Goal: Complete application form: Complete application form

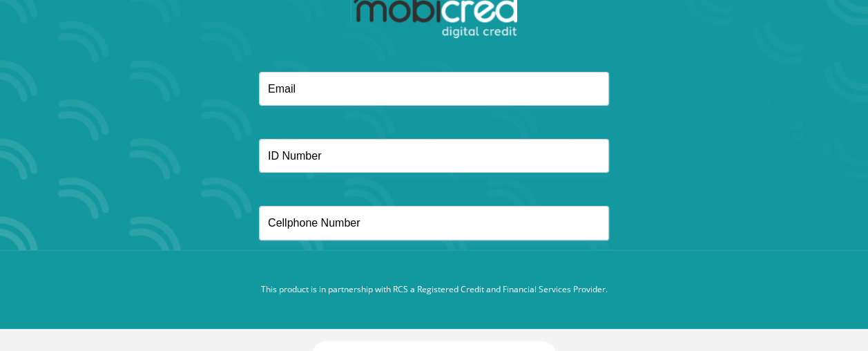
scroll to position [153, 0]
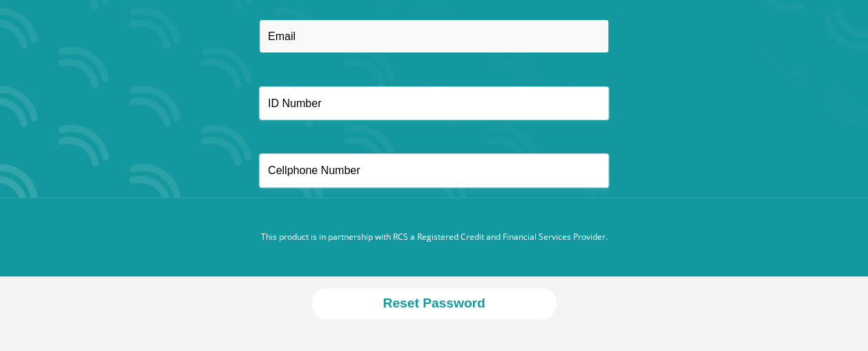
click at [380, 37] on input "email" at bounding box center [434, 36] width 350 height 34
type input "[EMAIL_ADDRESS][DOMAIN_NAME]"
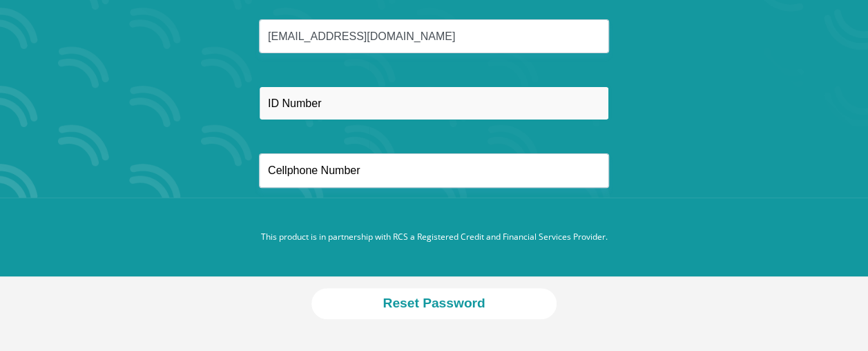
click at [325, 111] on input "text" at bounding box center [434, 103] width 350 height 34
type input "8502110695084"
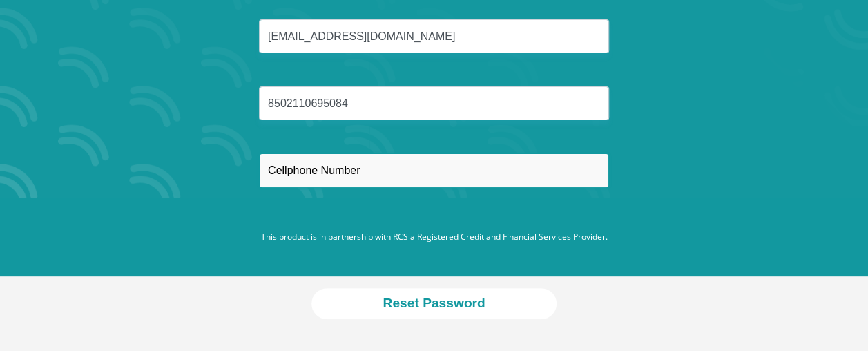
click at [360, 166] on input "text" at bounding box center [434, 170] width 350 height 34
type input "0628597749"
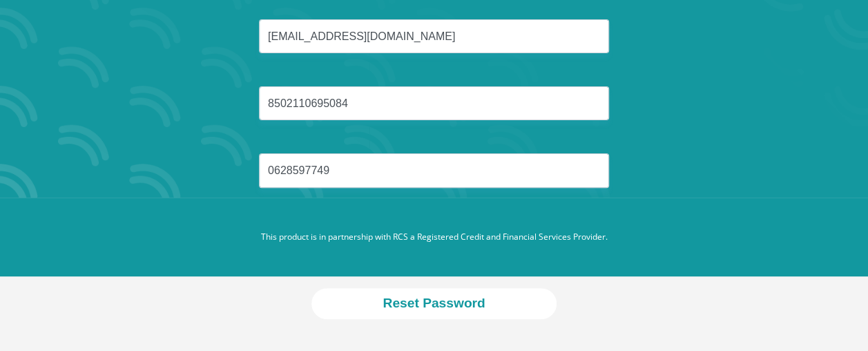
click at [398, 247] on footer "This product is in partnership with RCS a Registered Credit and Financial Servi…" at bounding box center [434, 236] width 868 height 79
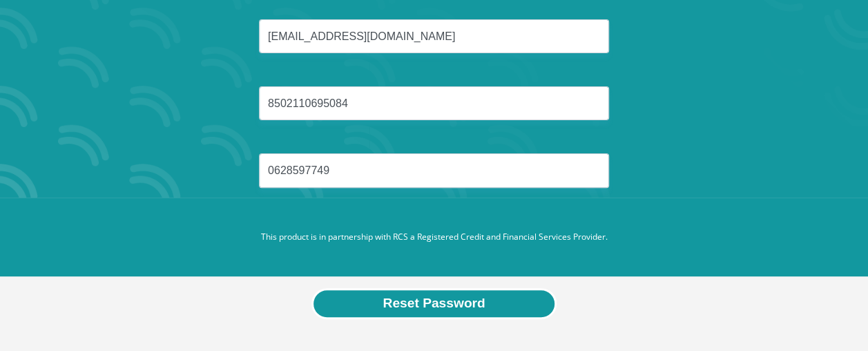
click at [438, 304] on button "Reset Password" at bounding box center [433, 303] width 244 height 31
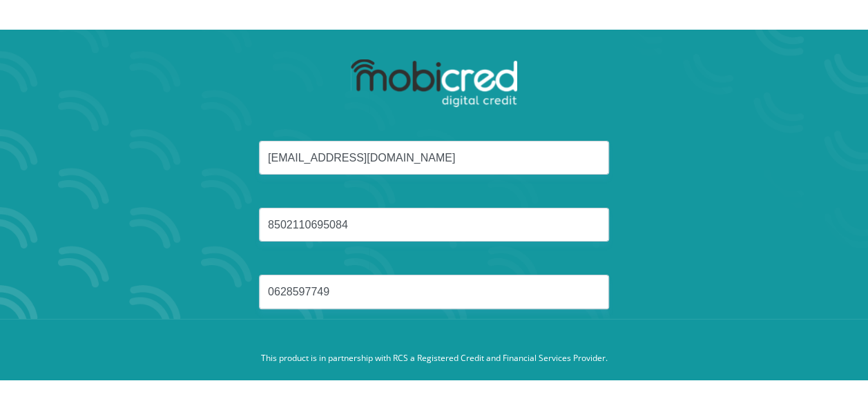
scroll to position [0, 0]
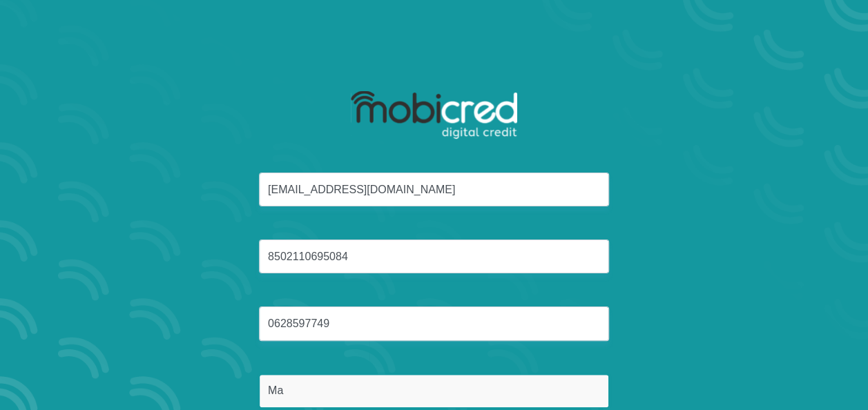
click at [284, 326] on input "Ma" at bounding box center [434, 391] width 350 height 34
type input "Majibana"
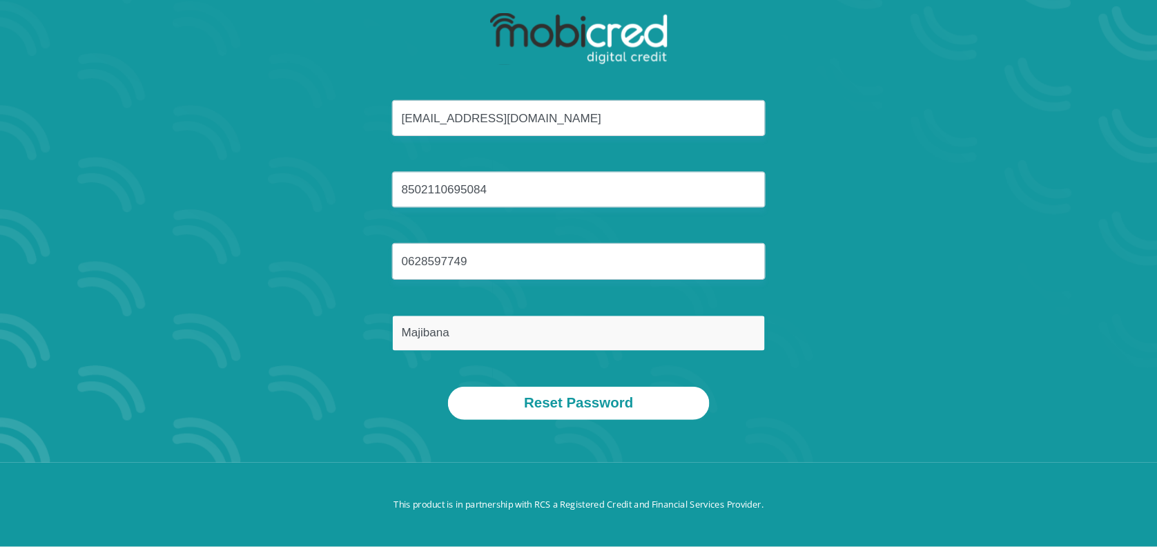
scroll to position [78, 0]
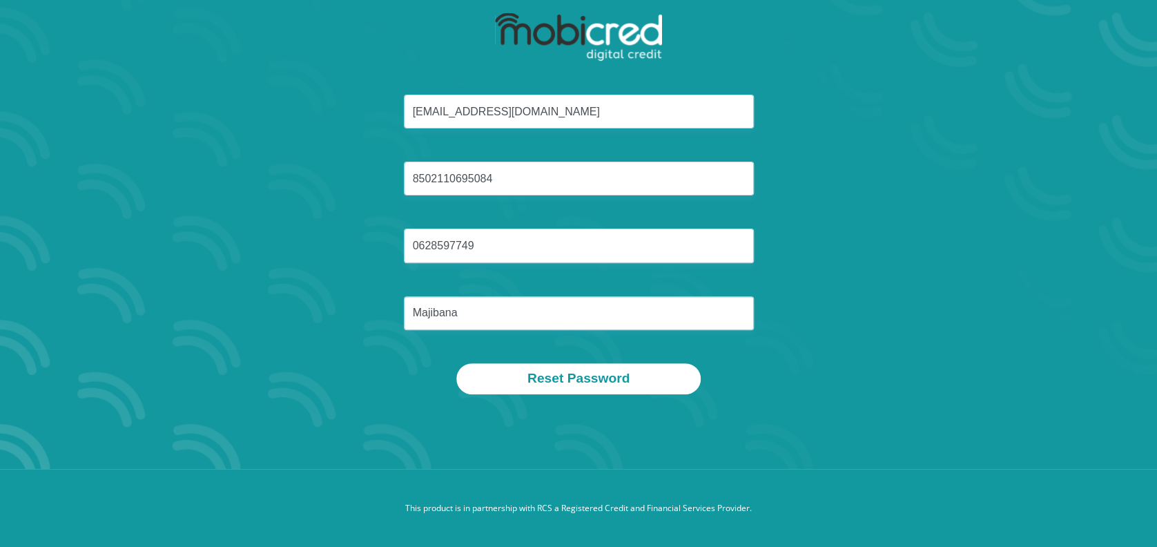
drag, startPoint x: 877, startPoint y: 2, endPoint x: 273, endPoint y: 434, distance: 743.2
click at [273, 326] on section "cnmajibana@gmail.com 8502110695084 0628597749 Majibana Reset Password" at bounding box center [578, 195] width 1157 height 547
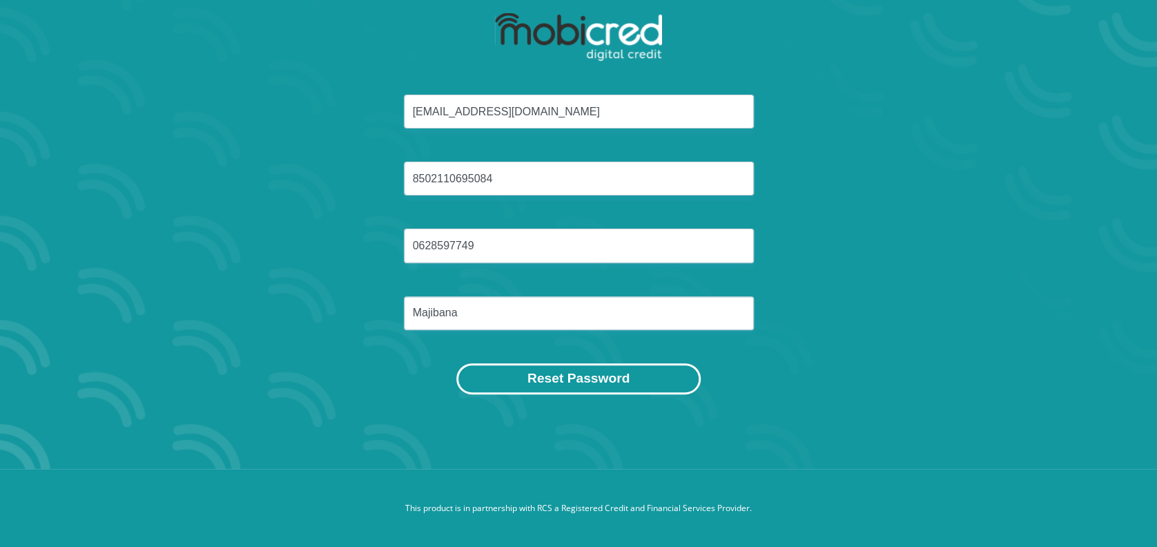
click at [604, 326] on button "Reset Password" at bounding box center [578, 378] width 244 height 31
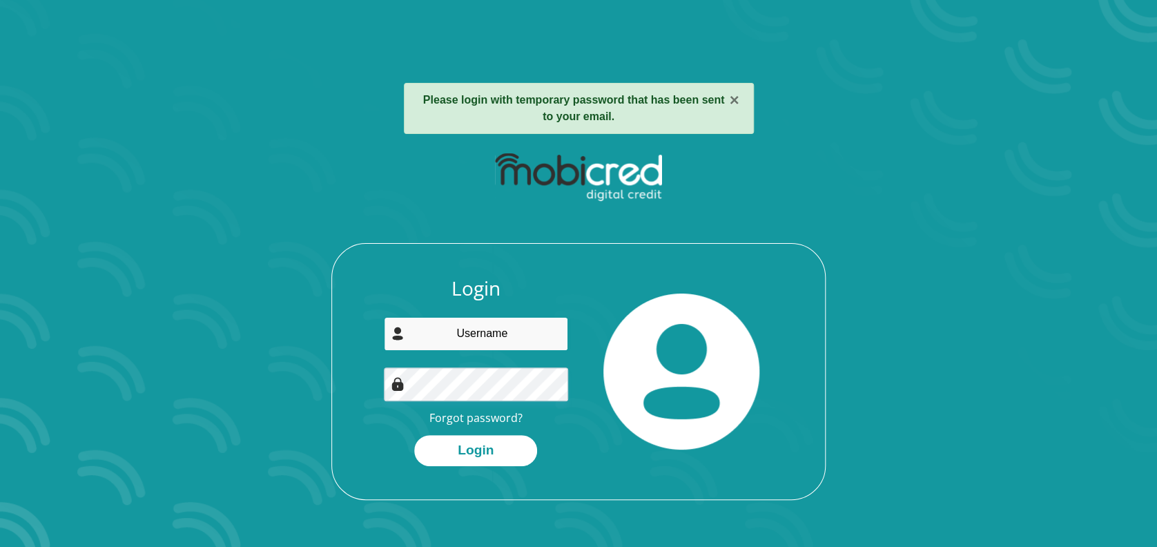
click at [492, 340] on input "email" at bounding box center [476, 334] width 185 height 34
type input "cnmajibana@gmail.com"
click at [414, 435] on button "Login" at bounding box center [475, 450] width 123 height 31
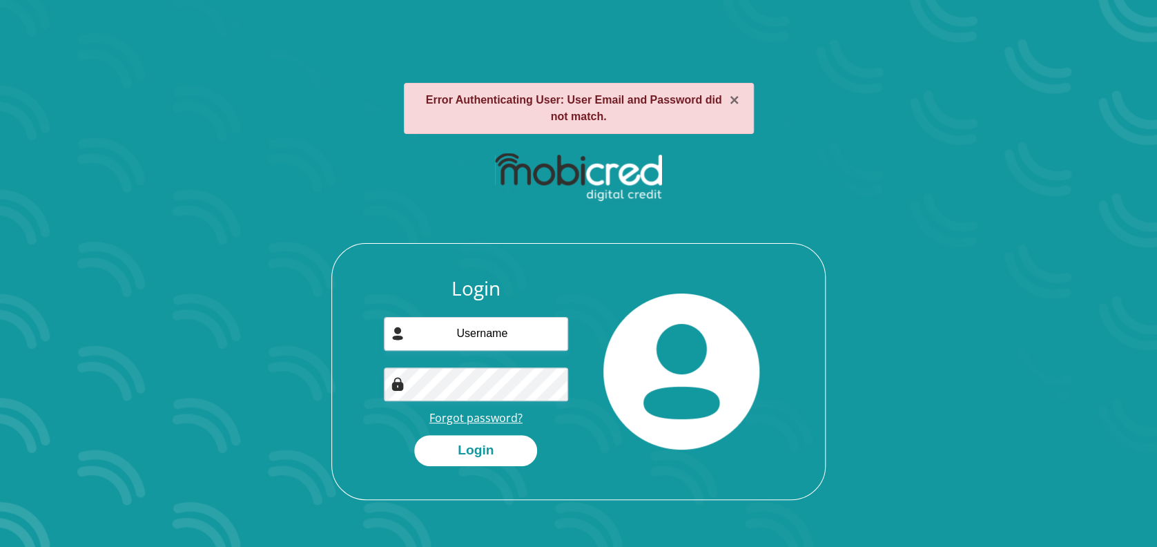
click at [481, 418] on link "Forgot password?" at bounding box center [475, 417] width 93 height 15
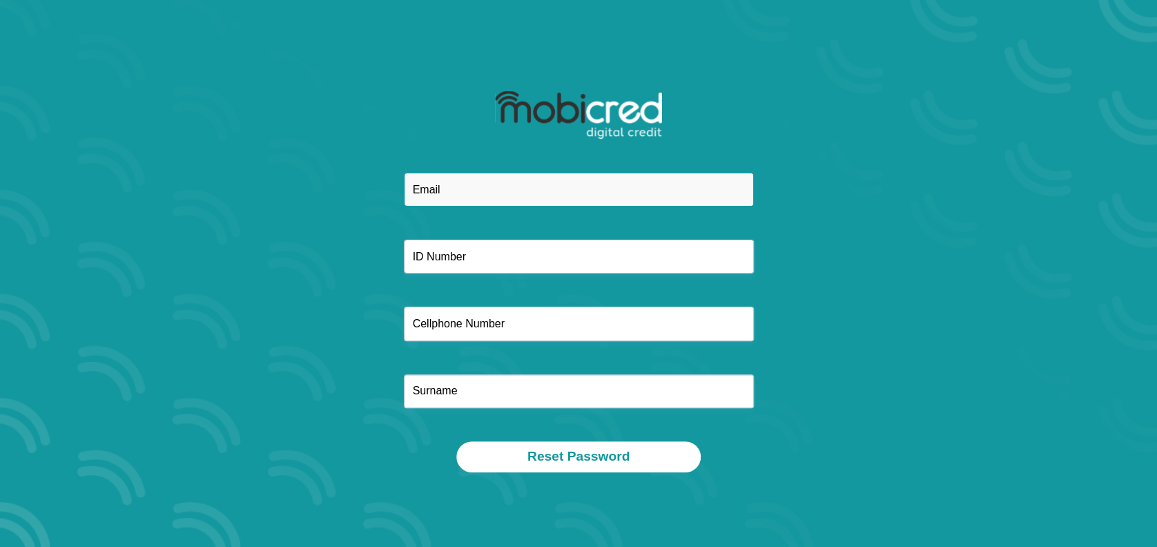
click at [475, 193] on input "email" at bounding box center [579, 190] width 350 height 34
type input "[EMAIL_ADDRESS][DOMAIN_NAME]"
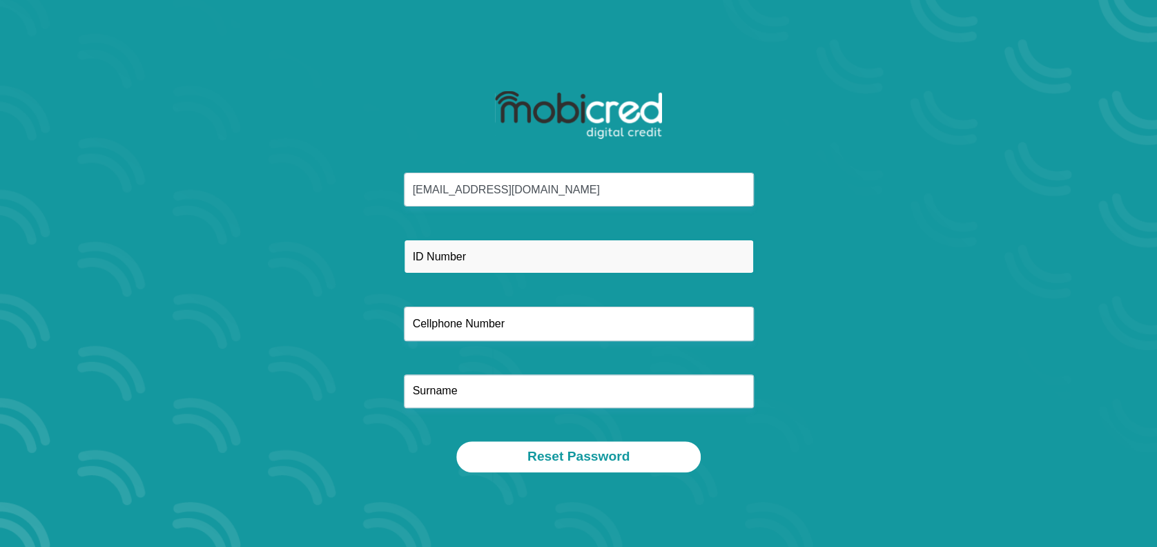
type input "0628597749"
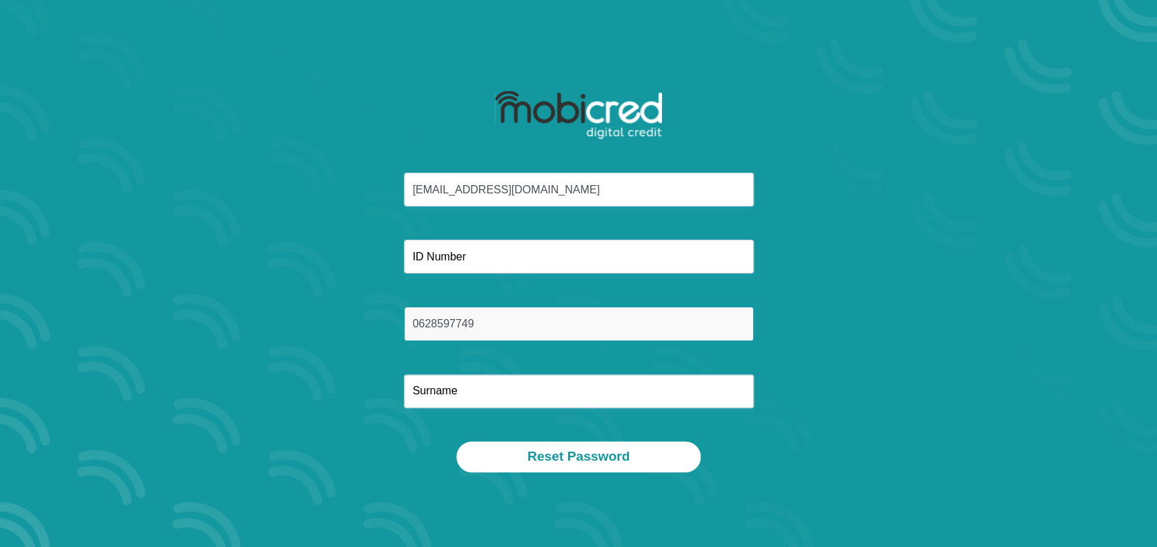
type input "Majibana"
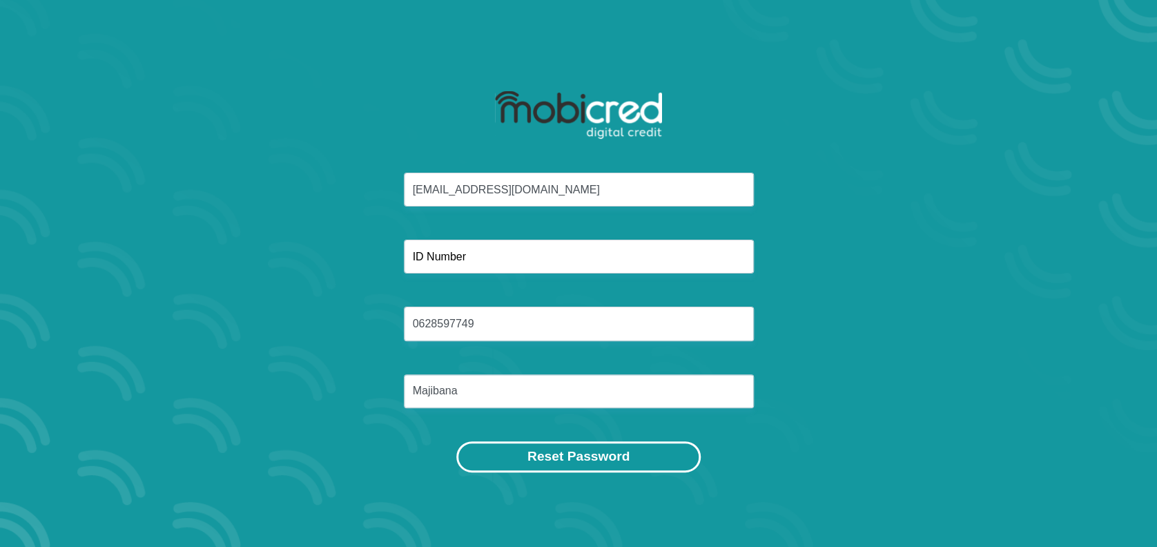
click at [574, 456] on button "Reset Password" at bounding box center [578, 456] width 244 height 31
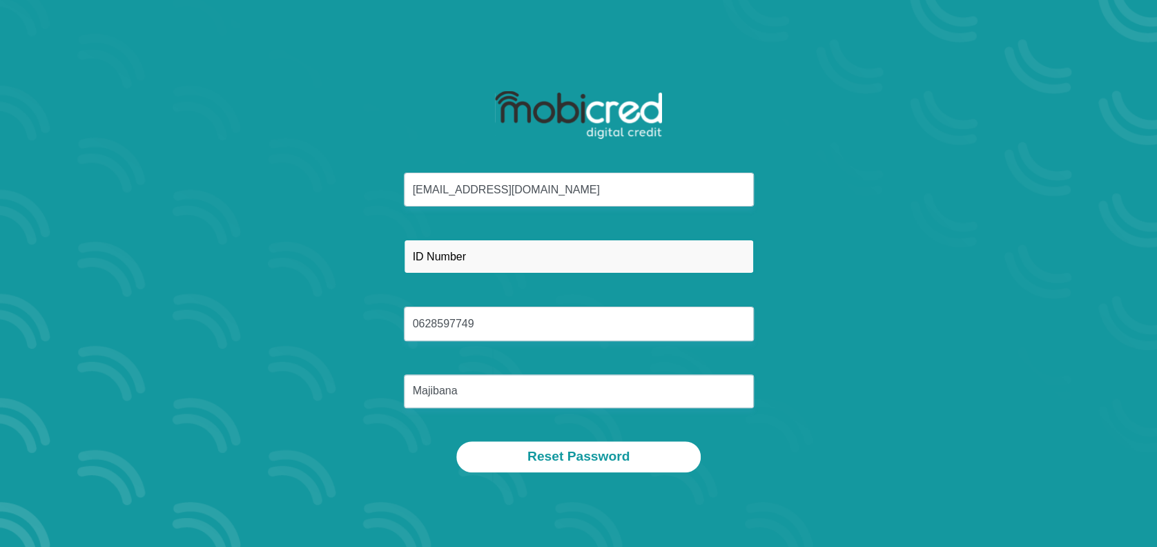
click at [534, 264] on input "text" at bounding box center [579, 257] width 350 height 34
type input "8502110695084"
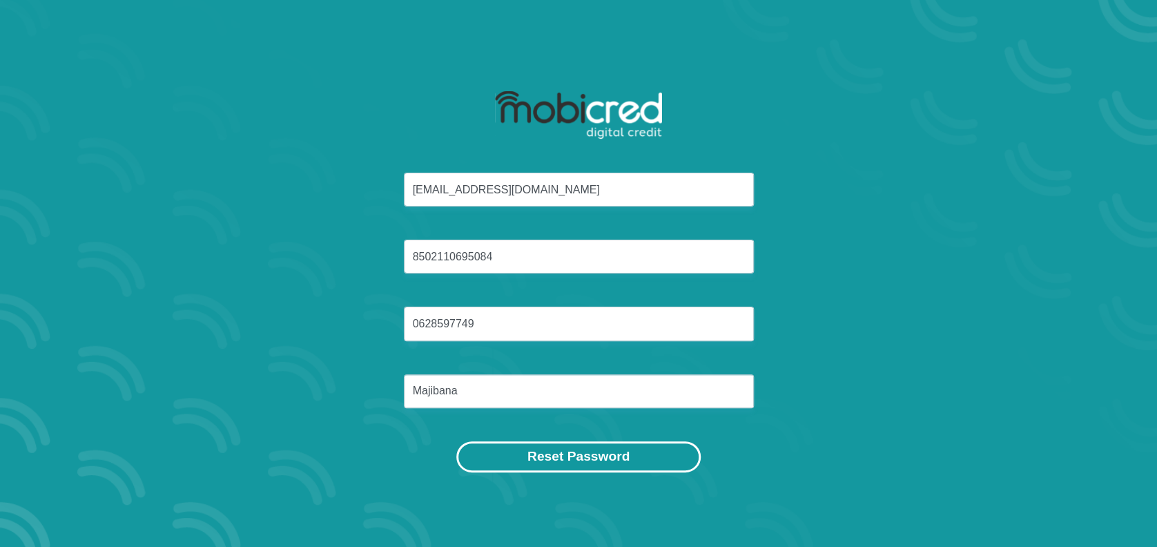
click at [599, 458] on button "Reset Password" at bounding box center [578, 456] width 244 height 31
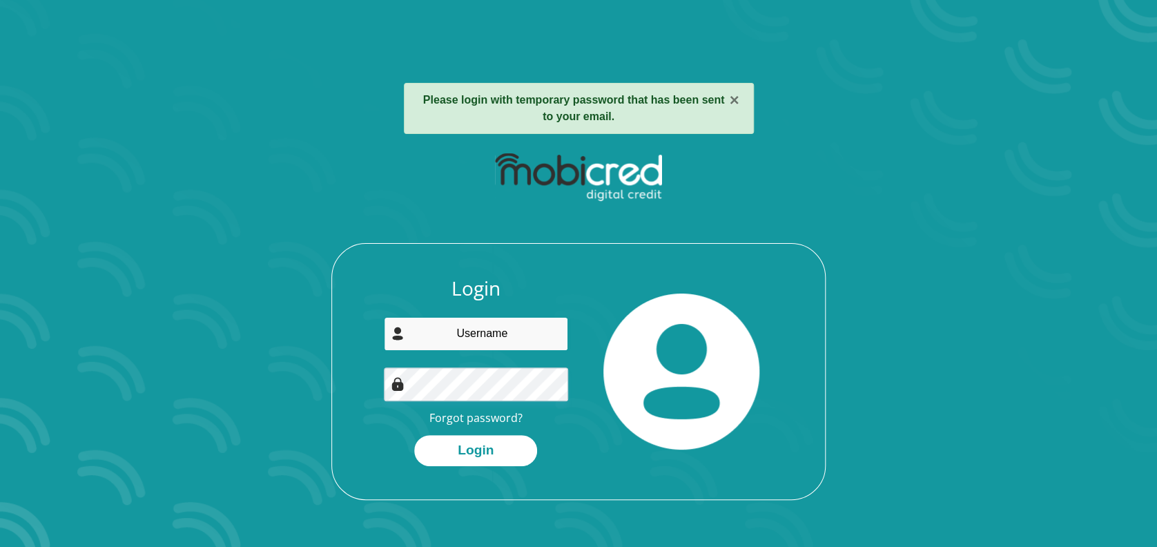
click at [460, 333] on input "email" at bounding box center [476, 334] width 185 height 34
type input "[EMAIL_ADDRESS][DOMAIN_NAME]"
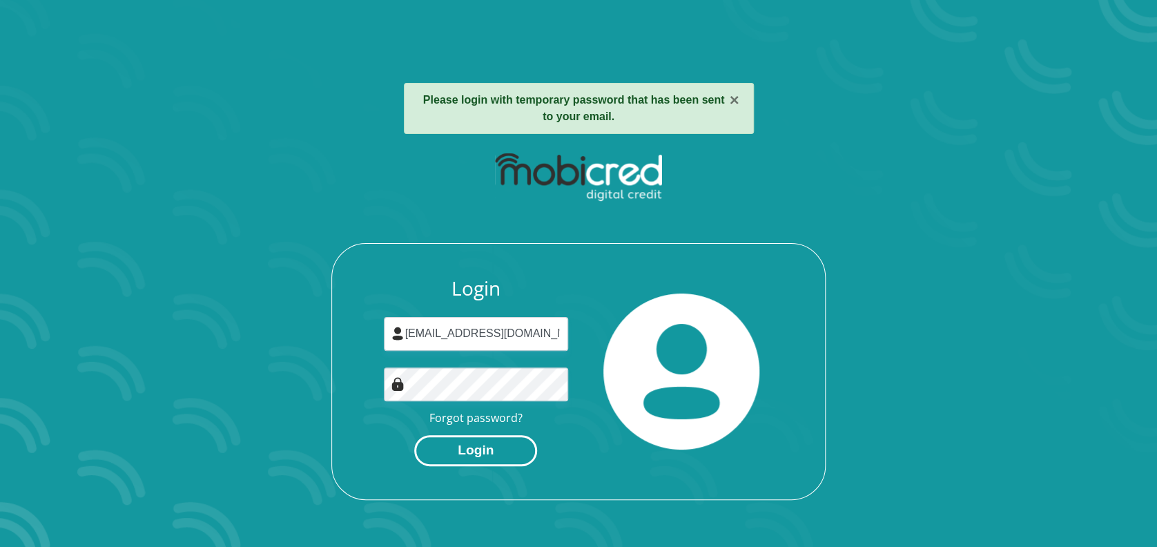
click at [462, 448] on button "Login" at bounding box center [475, 450] width 123 height 31
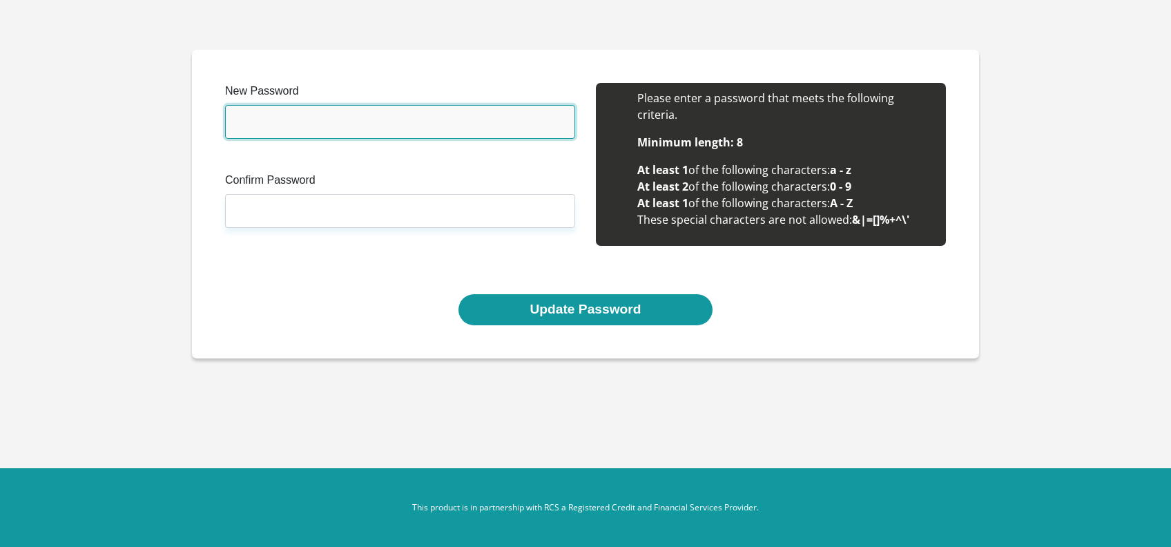
click at [370, 121] on input "New Password" at bounding box center [400, 122] width 350 height 34
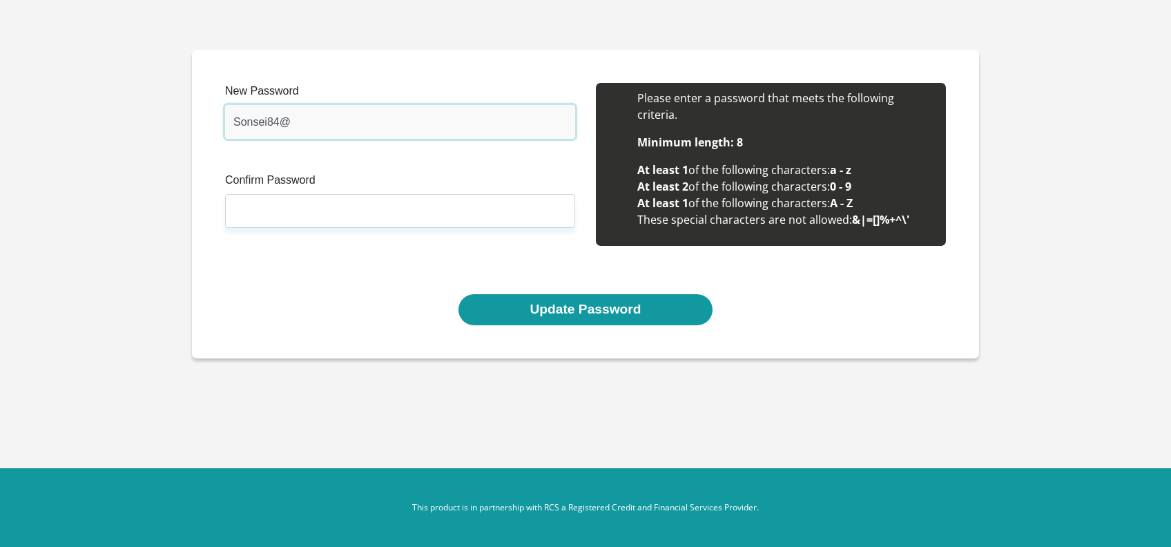
type input "Sonsei84@"
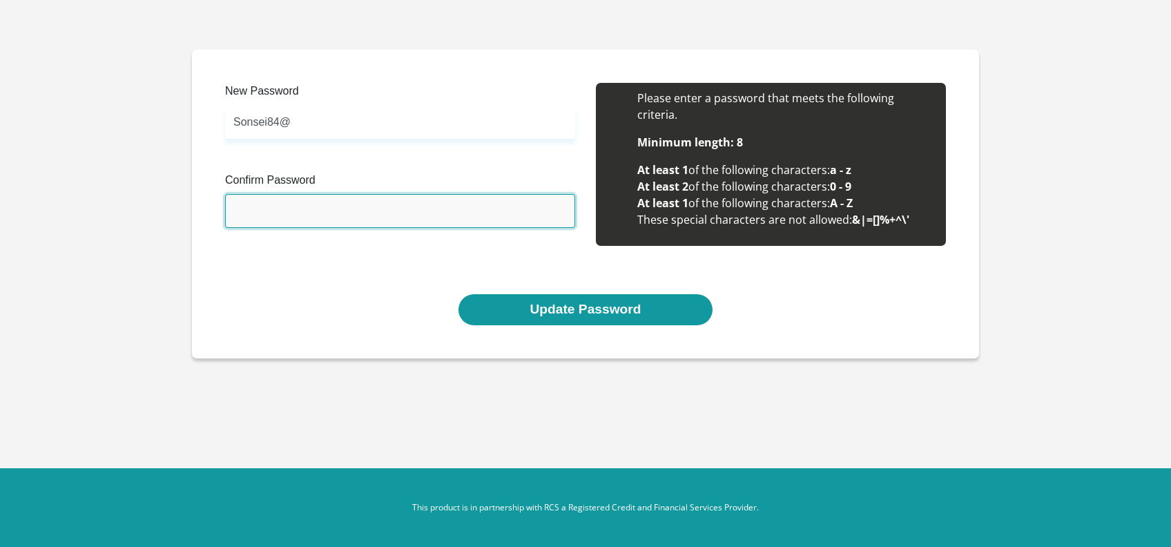
click at [342, 207] on input "Confirm Password" at bounding box center [400, 211] width 350 height 34
type input "Sonsei84@"
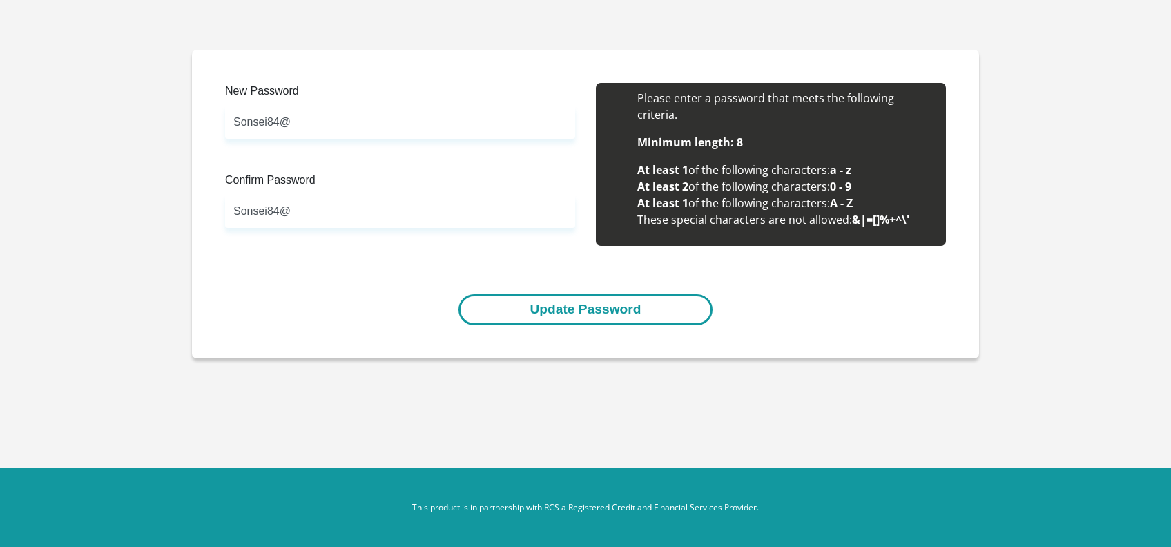
click at [569, 311] on button "Update Password" at bounding box center [584, 309] width 253 height 31
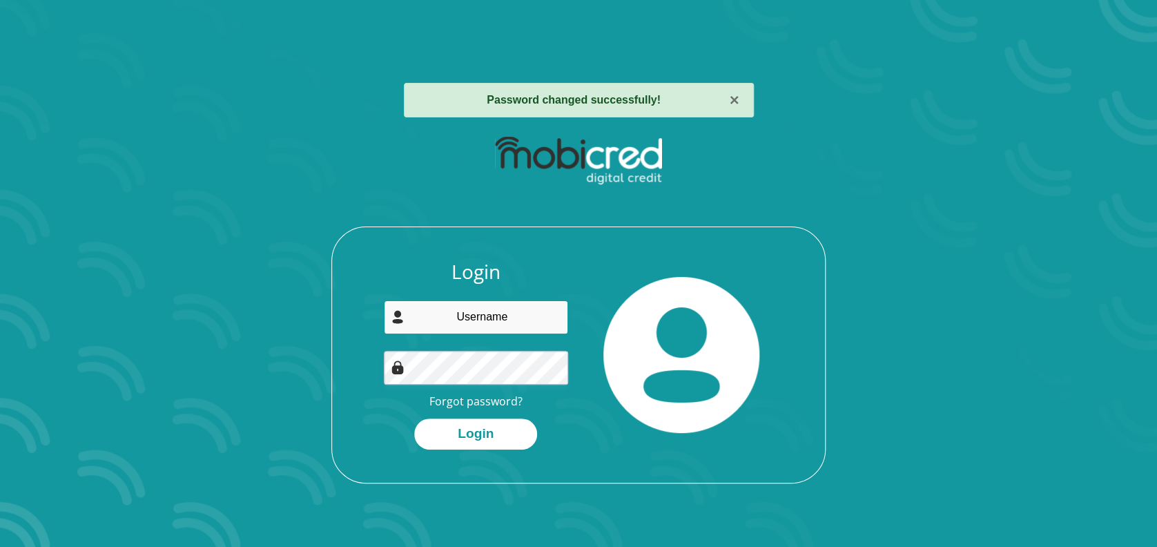
click at [522, 311] on input "email" at bounding box center [476, 317] width 185 height 34
type input "cnmajibana@gmail.com"
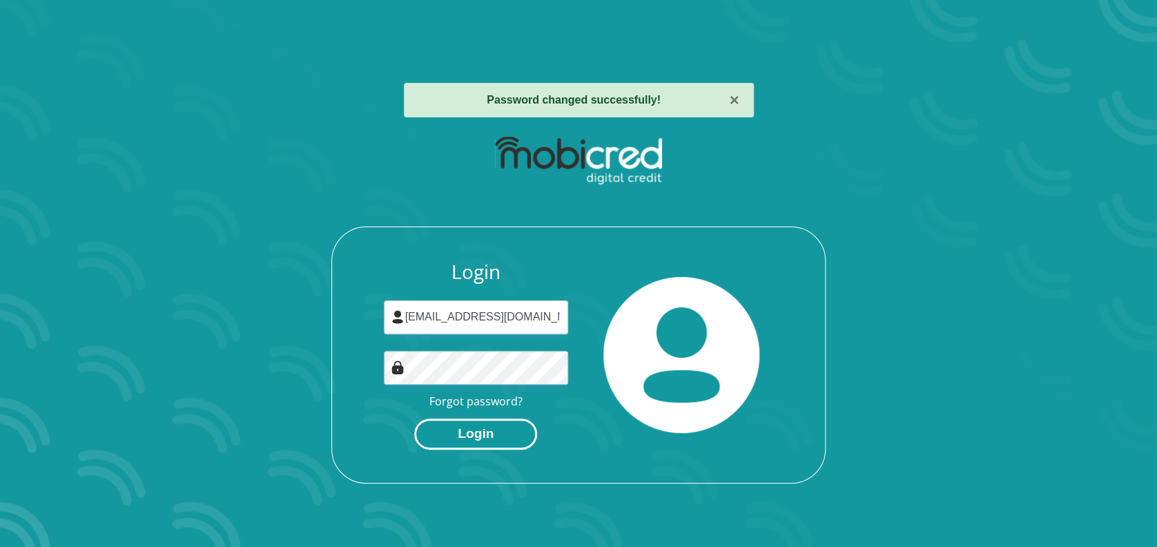
click at [491, 433] on button "Login" at bounding box center [475, 433] width 123 height 31
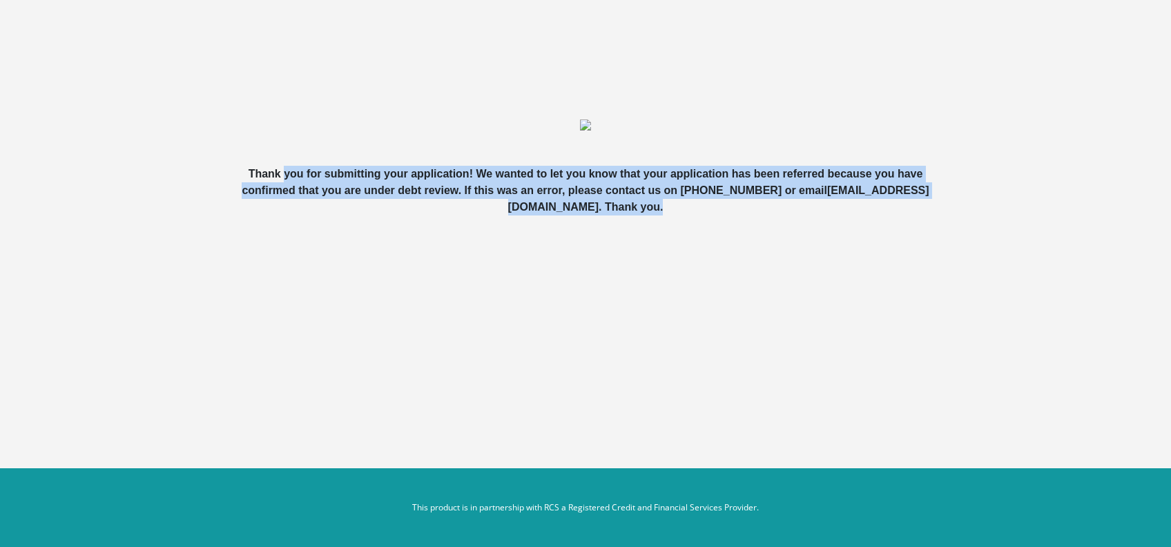
drag, startPoint x: 284, startPoint y: 167, endPoint x: 734, endPoint y: 219, distance: 453.0
click at [734, 219] on div "Thank you for submitting your application! We wanted to let you know that your …" at bounding box center [585, 157] width 741 height 149
drag, startPoint x: 734, startPoint y: 219, endPoint x: 732, endPoint y: 263, distance: 44.3
click at [732, 263] on div "Thank you for submitting your application! We wanted to let you know that your …" at bounding box center [585, 157] width 787 height 215
click at [704, 204] on div "Thank you for submitting your application! We wanted to let you know that your …" at bounding box center [585, 191] width 741 height 50
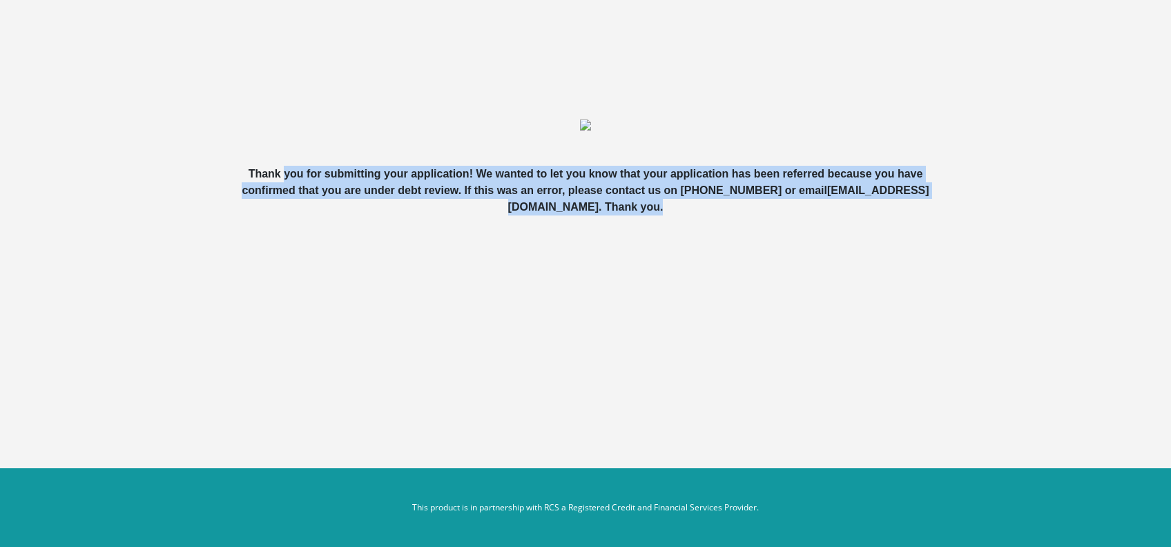
click at [327, 214] on div "Thank you for submitting your application! We wanted to let you know that your …" at bounding box center [585, 191] width 741 height 50
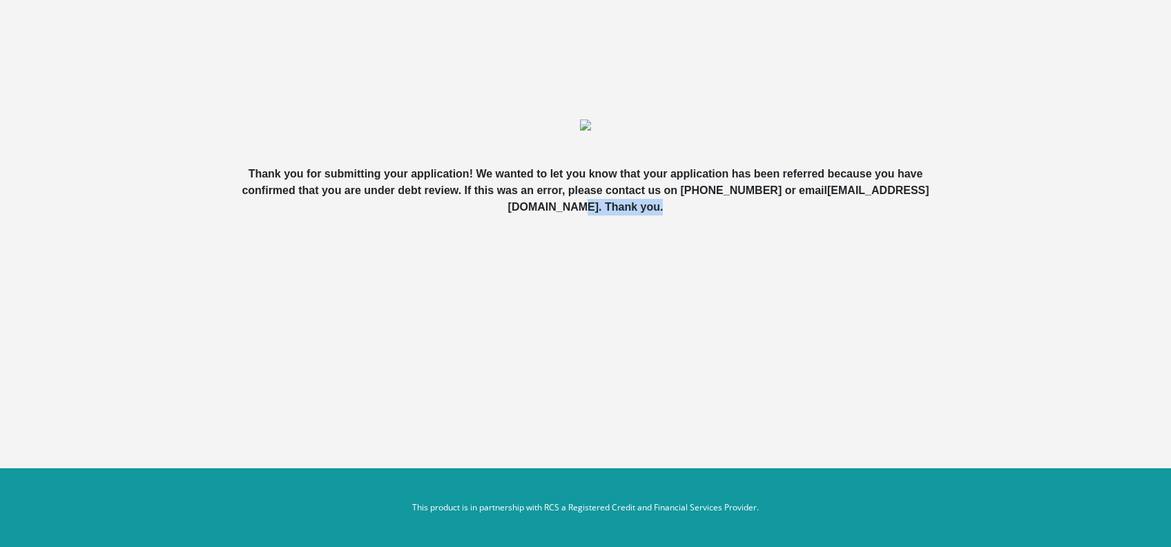
drag, startPoint x: 706, startPoint y: 224, endPoint x: 621, endPoint y: 217, distance: 85.9
click at [621, 217] on div "Thank you for submitting your application! We wanted to let you know that your …" at bounding box center [585, 157] width 741 height 149
drag, startPoint x: 621, startPoint y: 217, endPoint x: 674, endPoint y: 286, distance: 87.5
click at [674, 286] on section "Thank you for submitting your application! We wanted to let you know that your …" at bounding box center [585, 157] width 1171 height 315
click at [819, 343] on body "Thank you for submitting your application! We wanted to let you know that your …" at bounding box center [585, 273] width 1171 height 547
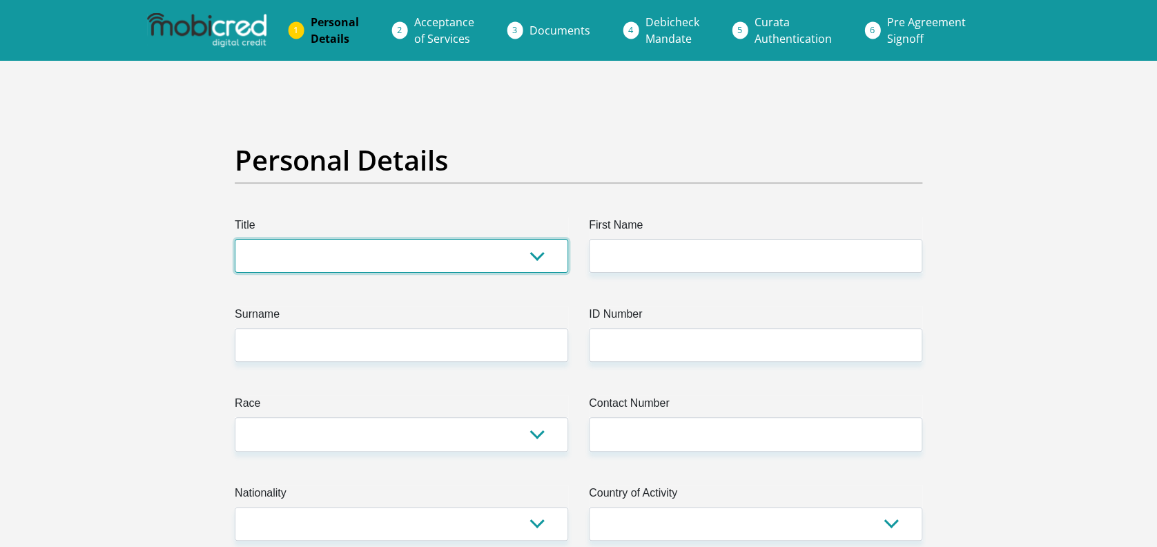
click at [440, 251] on select "Mr Ms Mrs Dr [PERSON_NAME]" at bounding box center [401, 256] width 333 height 34
select select "Ms"
click at [235, 239] on select "Mr Ms Mrs Dr [PERSON_NAME]" at bounding box center [401, 256] width 333 height 34
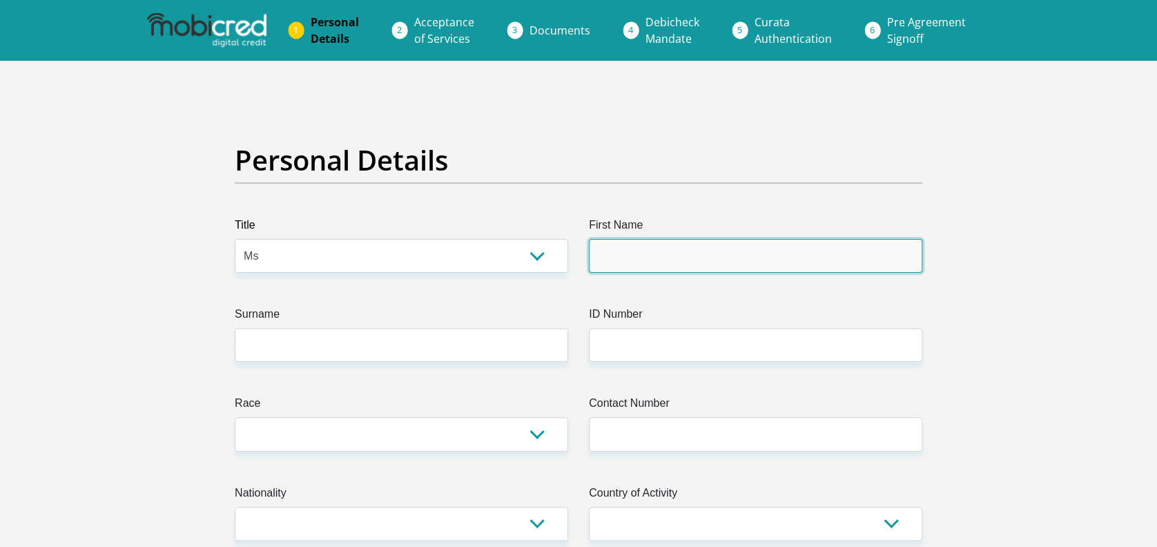
click at [663, 240] on input "First Name" at bounding box center [755, 256] width 333 height 34
type input "Chwayita"
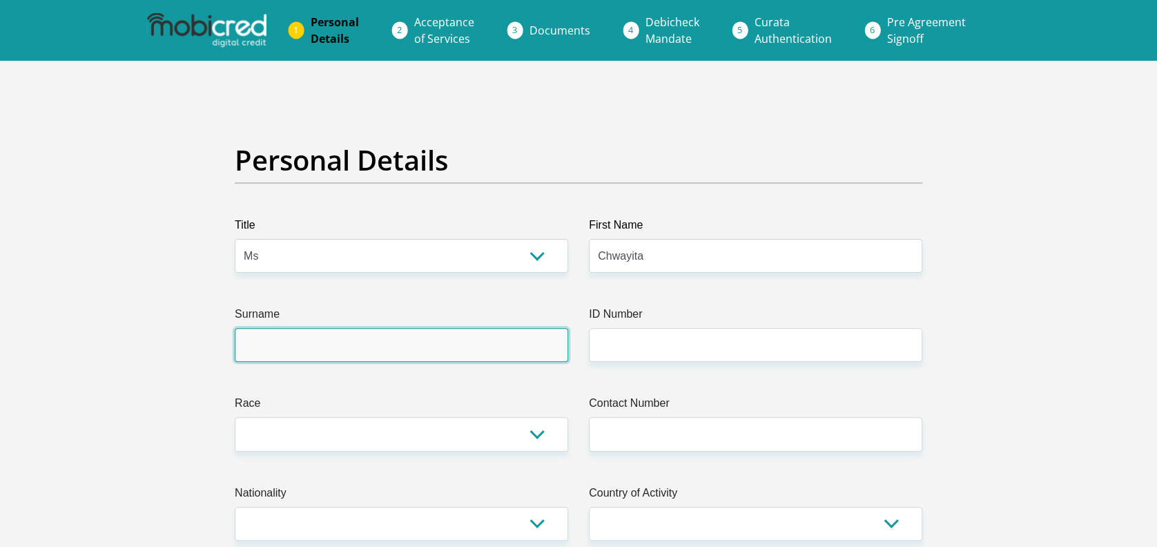
click at [512, 343] on input "Surname" at bounding box center [401, 345] width 333 height 34
type input "Majibana"
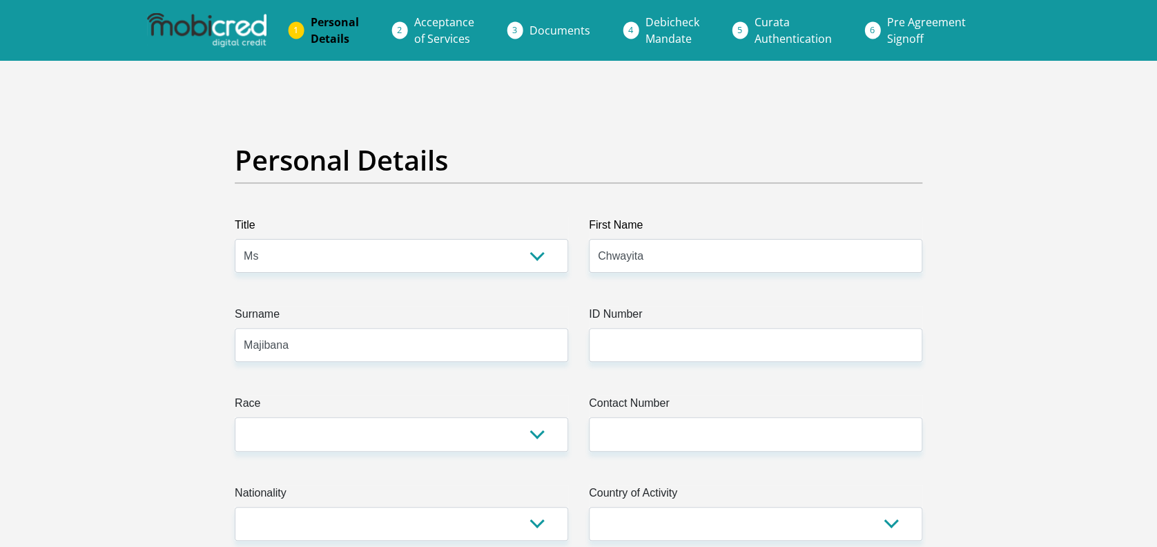
type input "8502110695084"
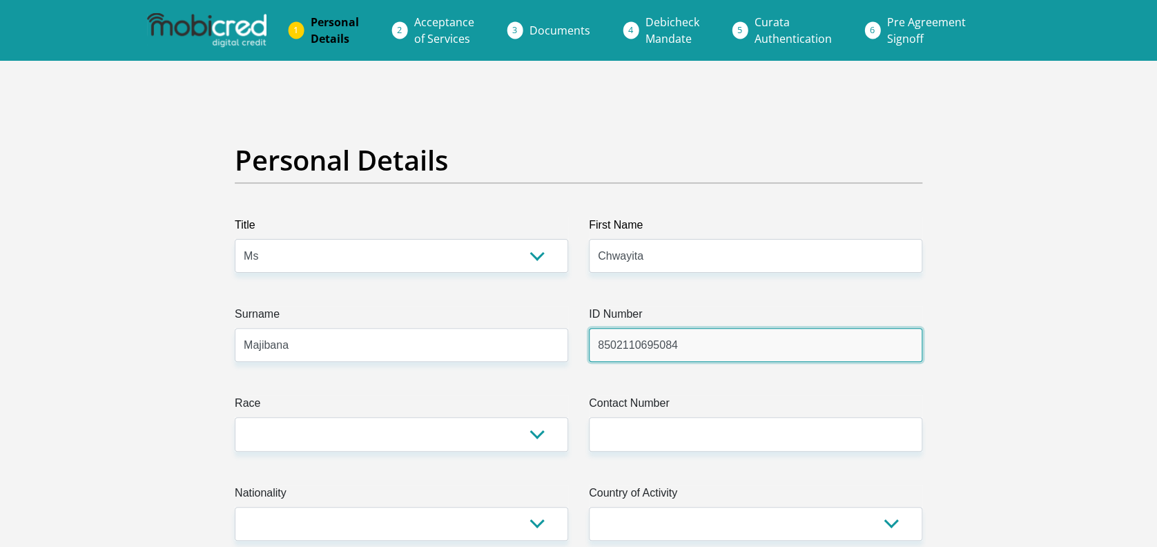
type input "0628597749"
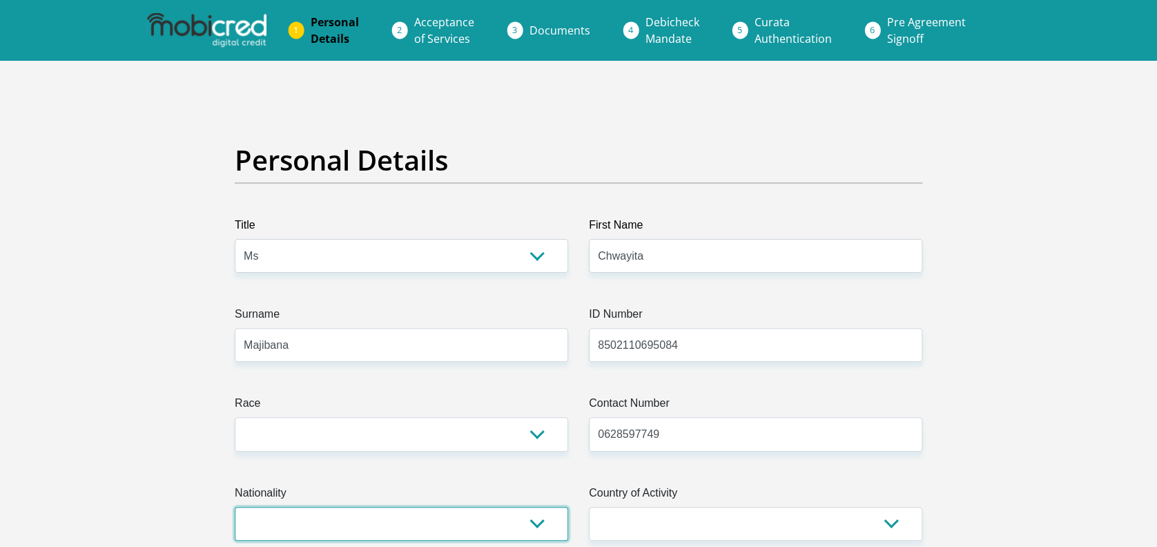
select select "ZAF"
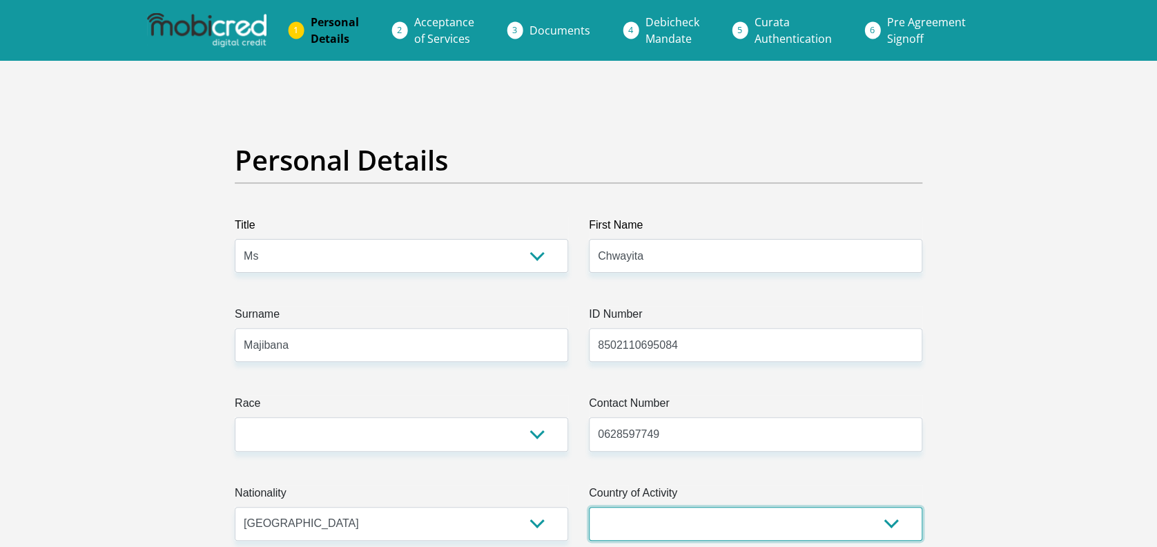
select select "ZAF"
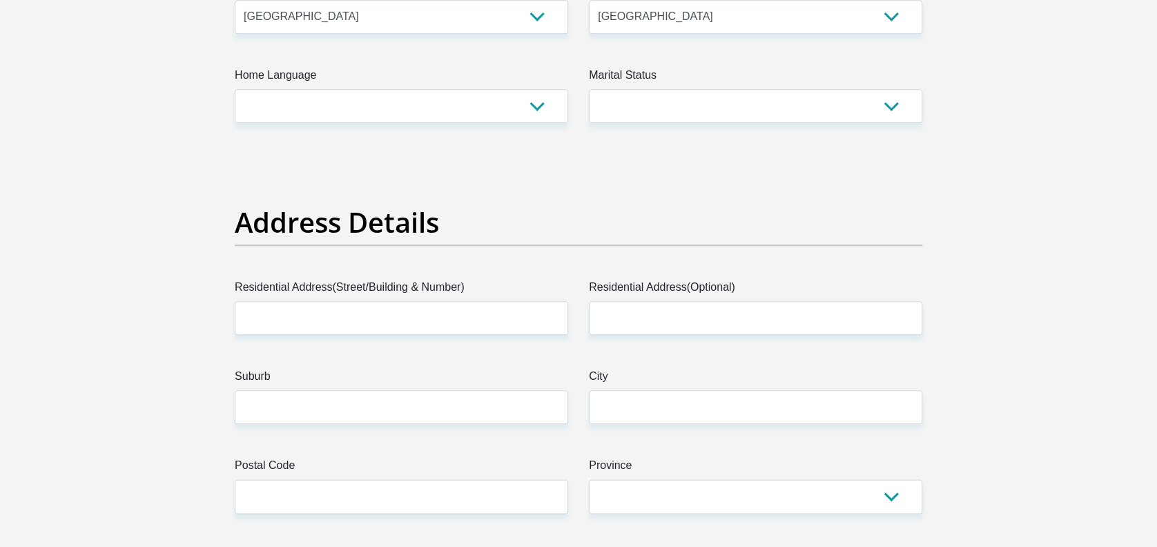
scroll to position [513, 0]
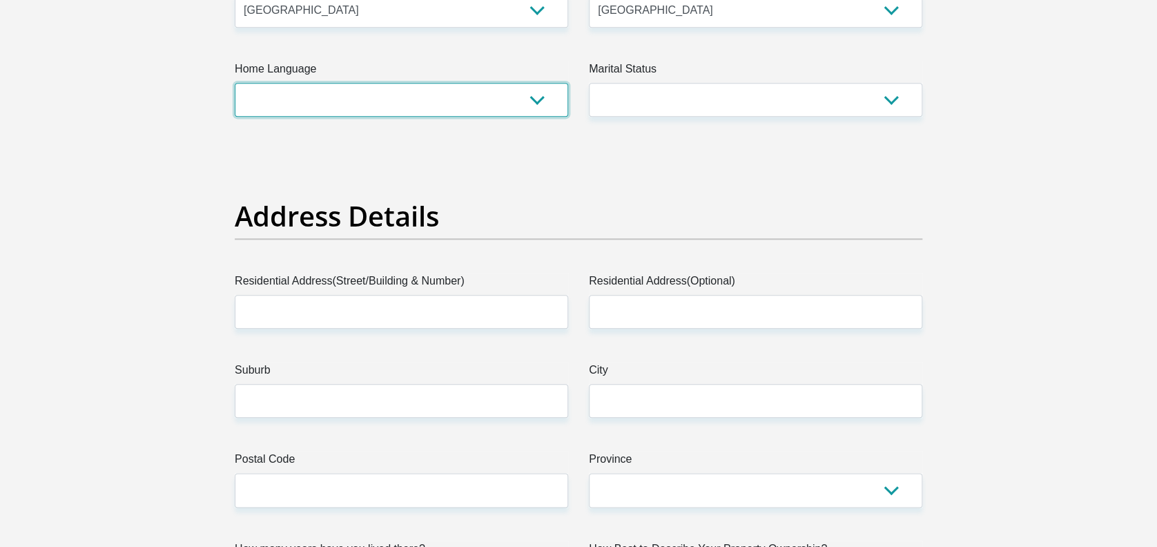
click at [533, 99] on select "Afrikaans English Sepedi South Ndebele Southern Sotho Swati Tsonga Tswana Venda…" at bounding box center [401, 100] width 333 height 34
select select "eng"
click at [235, 83] on select "Afrikaans English Sepedi South Ndebele Southern Sotho Swati Tsonga Tswana Venda…" at bounding box center [401, 100] width 333 height 34
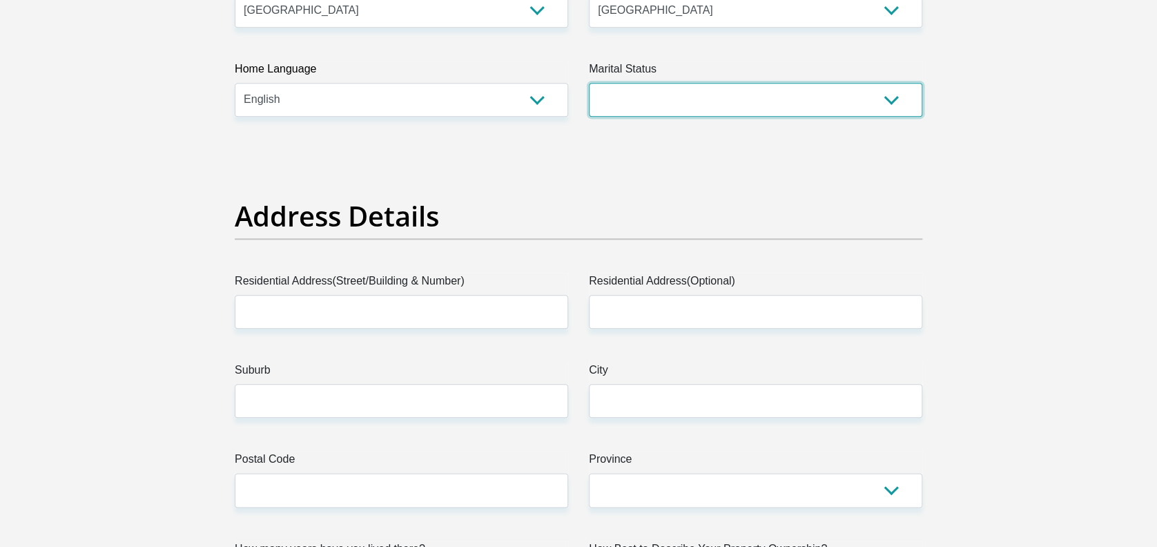
click at [872, 94] on select "Married ANC Single Divorced Widowed Married COP or Customary Law" at bounding box center [755, 100] width 333 height 34
select select "2"
click at [589, 83] on select "Married ANC Single Divorced Widowed Married COP or Customary Law" at bounding box center [755, 100] width 333 height 34
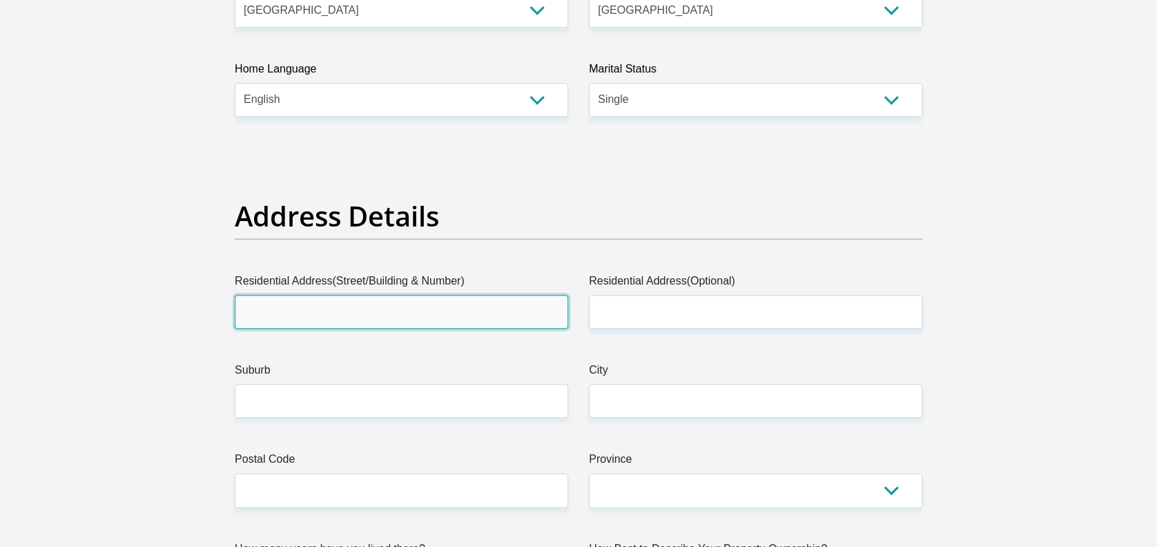
click at [433, 322] on input "Residential Address(Street/Building & Number)" at bounding box center [401, 312] width 333 height 34
type input "64 Victoria Close Unit 22 Kempton Road"
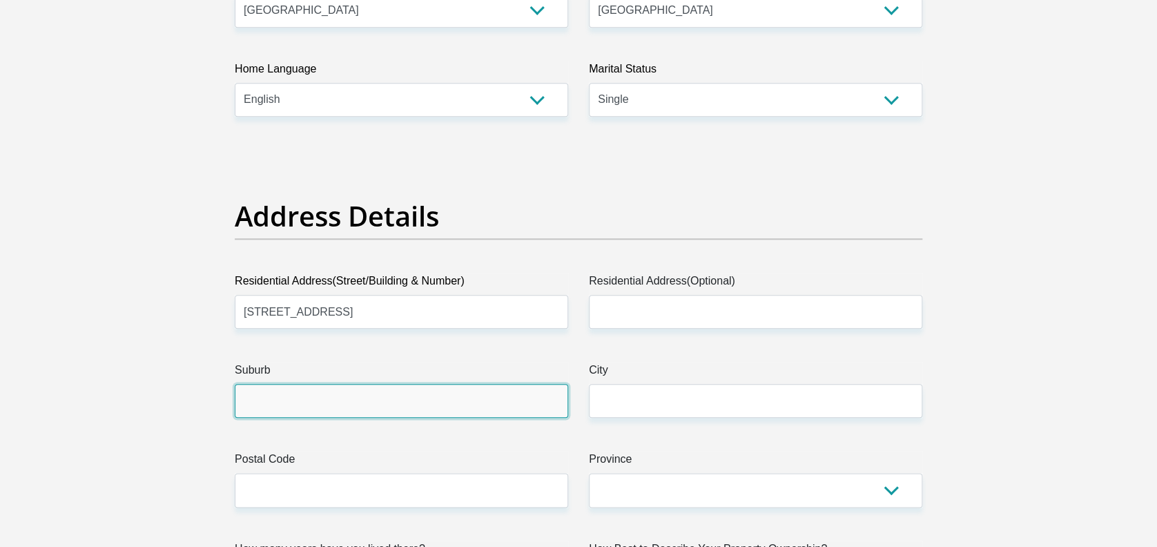
click at [402, 400] on input "Suburb" at bounding box center [401, 401] width 333 height 34
type input "Kempton Park"
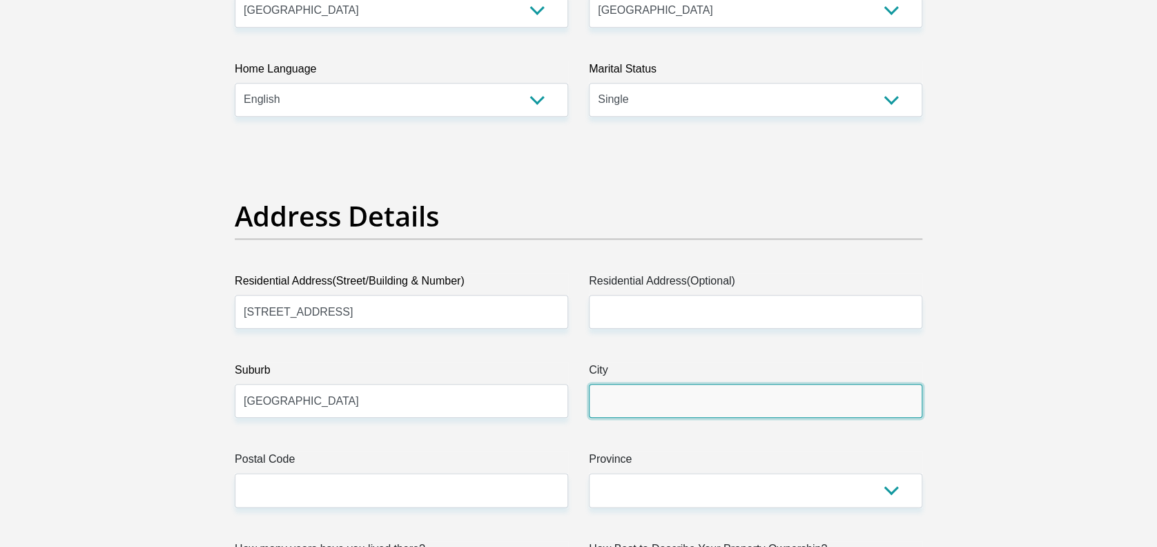
click at [614, 402] on input "City" at bounding box center [755, 401] width 333 height 34
type input "Kempton Park"
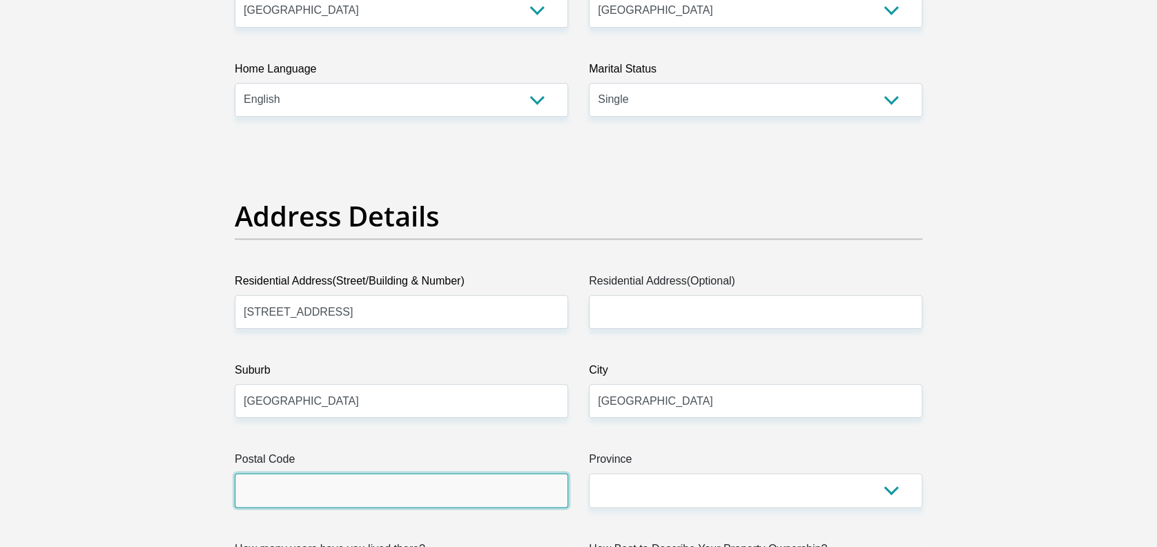
click at [417, 485] on input "Postal Code" at bounding box center [401, 490] width 333 height 34
type input "1459"
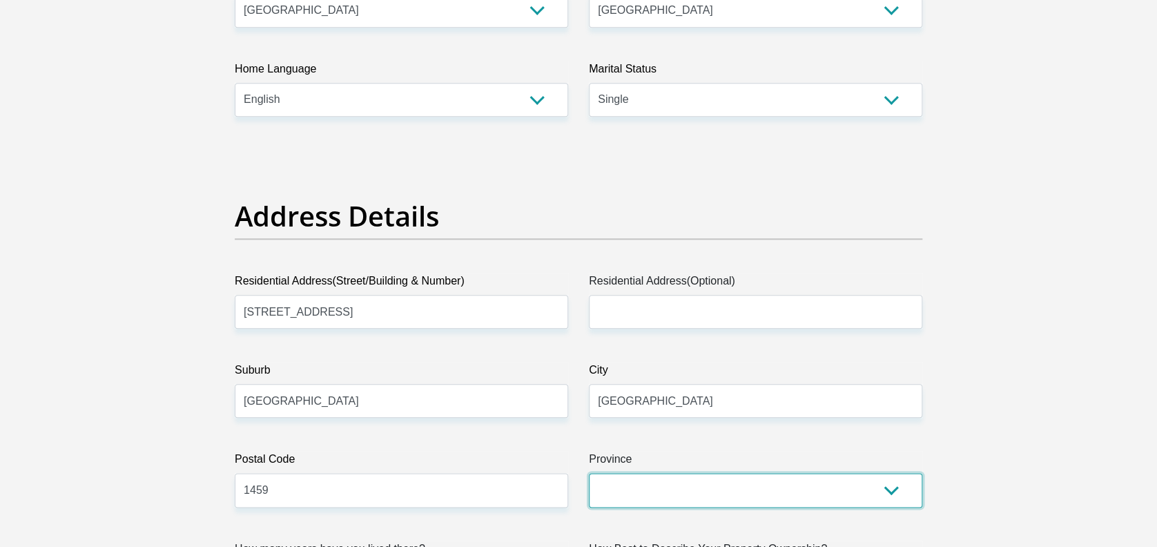
click at [732, 481] on select "Eastern Cape Free State Gauteng KwaZulu-Natal Limpopo Mpumalanga Northern Cape …" at bounding box center [755, 490] width 333 height 34
select select "Gauteng"
click at [589, 473] on select "Eastern Cape Free State Gauteng KwaZulu-Natal Limpopo Mpumalanga Northern Cape …" at bounding box center [755, 490] width 333 height 34
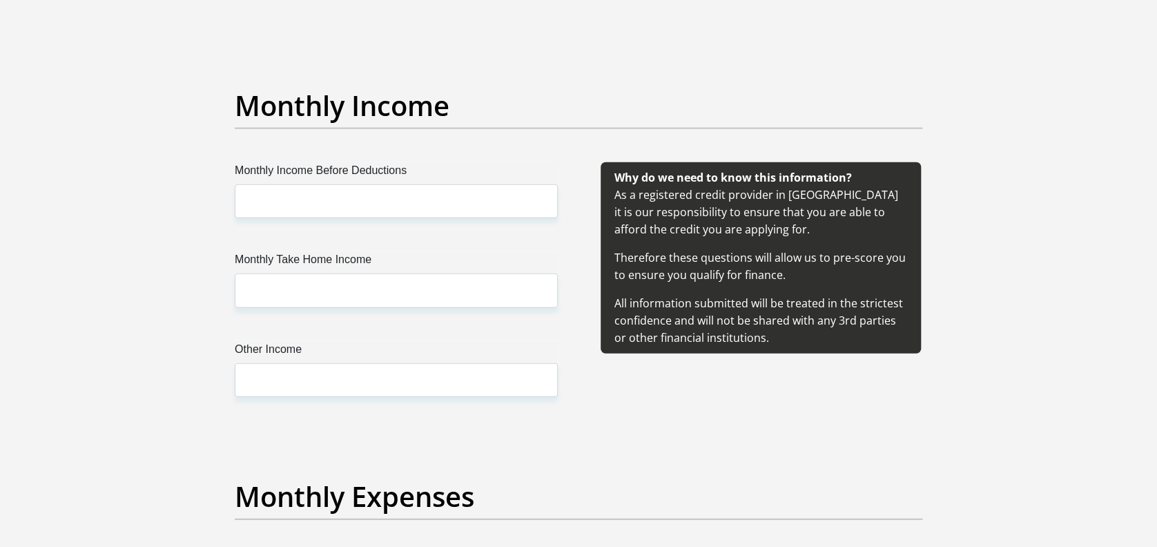
scroll to position [1641, 0]
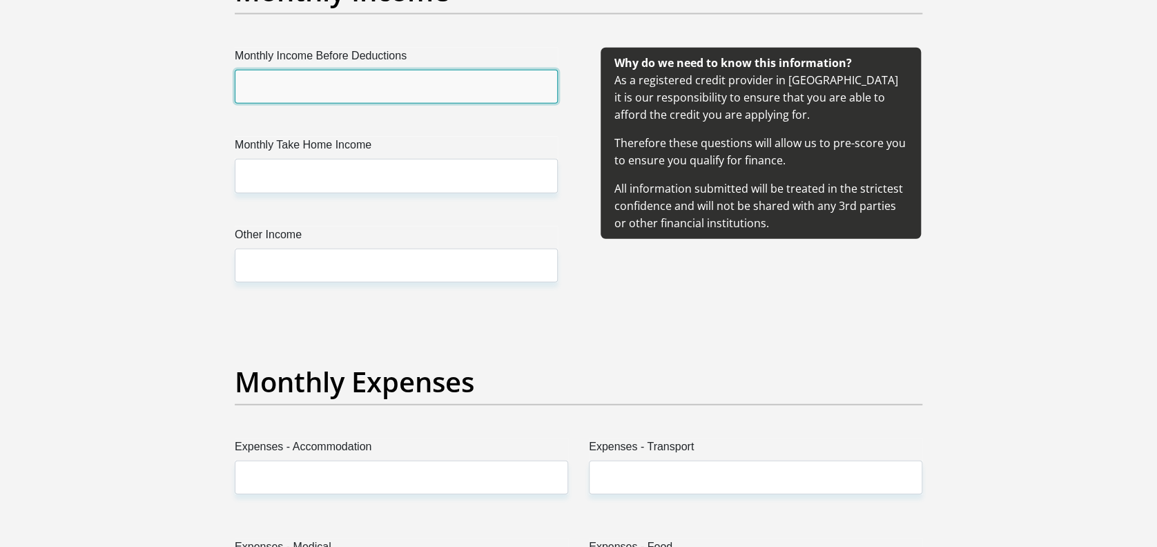
click at [348, 82] on input "Monthly Income Before Deductions" at bounding box center [396, 87] width 323 height 34
type input "30000"
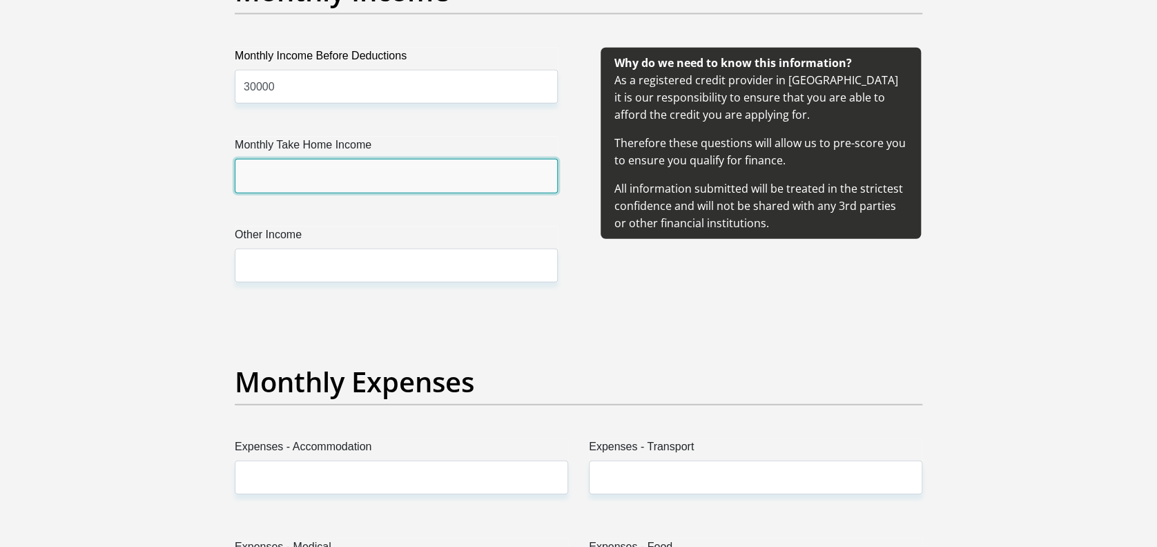
click at [309, 171] on input "Monthly Take Home Income" at bounding box center [396, 176] width 323 height 34
type input "20000"
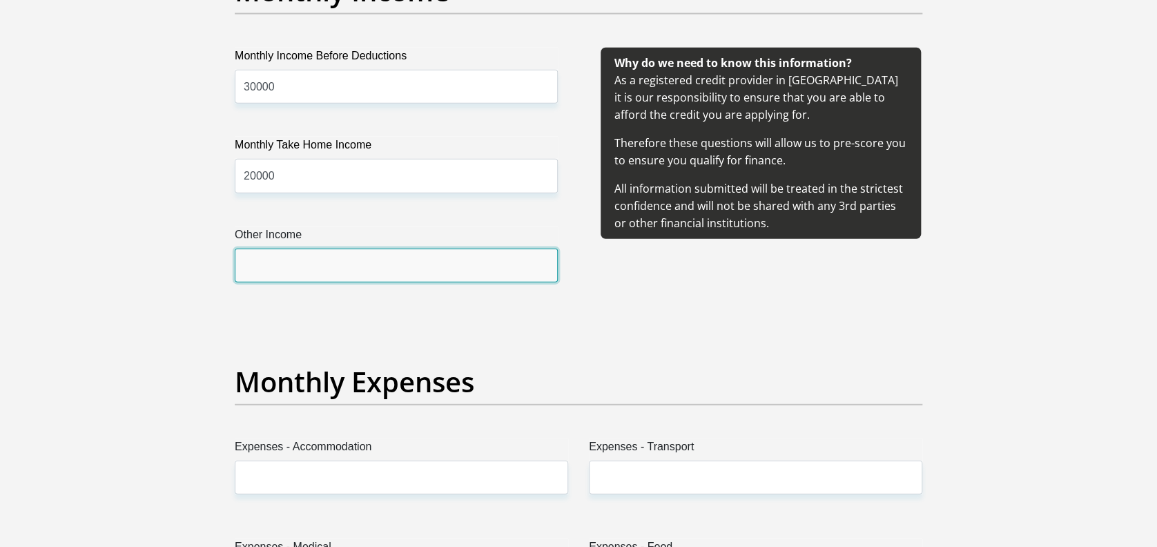
click at [288, 267] on input "Other Income" at bounding box center [396, 265] width 323 height 34
type input "0"
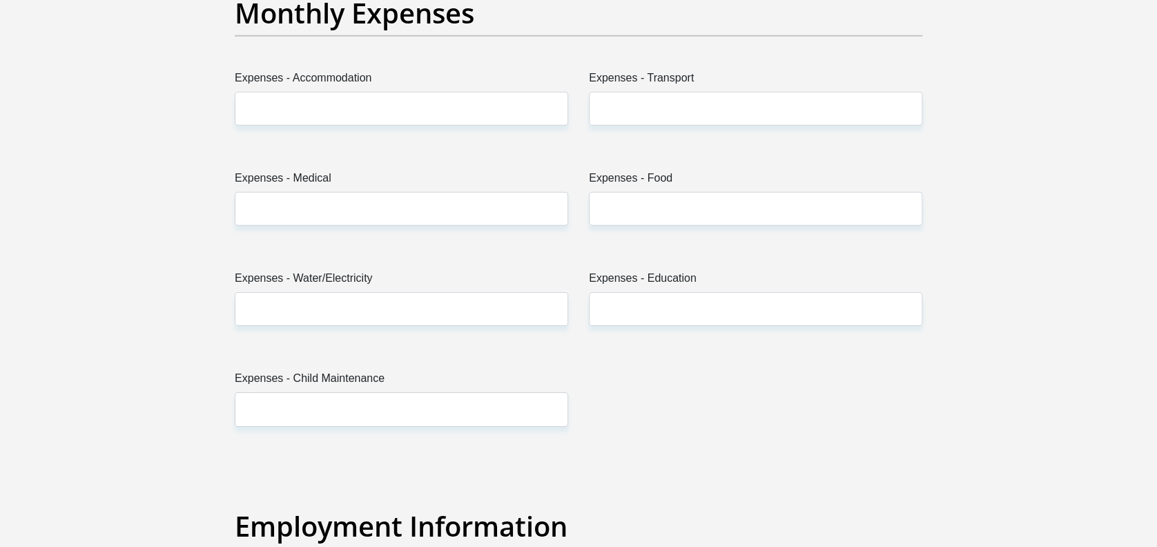
scroll to position [2016, 0]
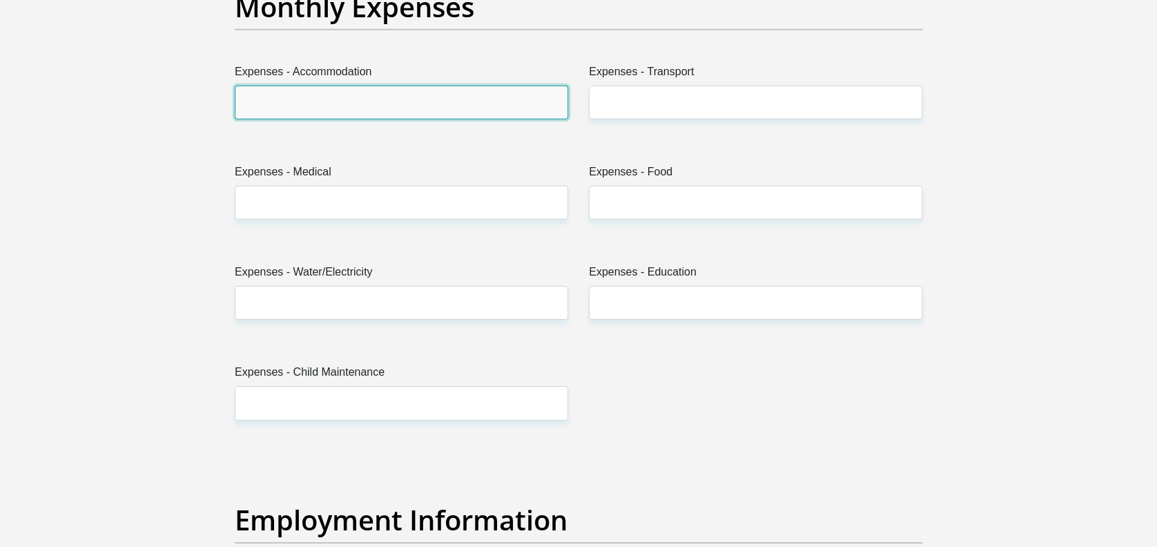
click at [494, 102] on input "Expenses - Accommodation" at bounding box center [401, 103] width 333 height 34
type input "5500"
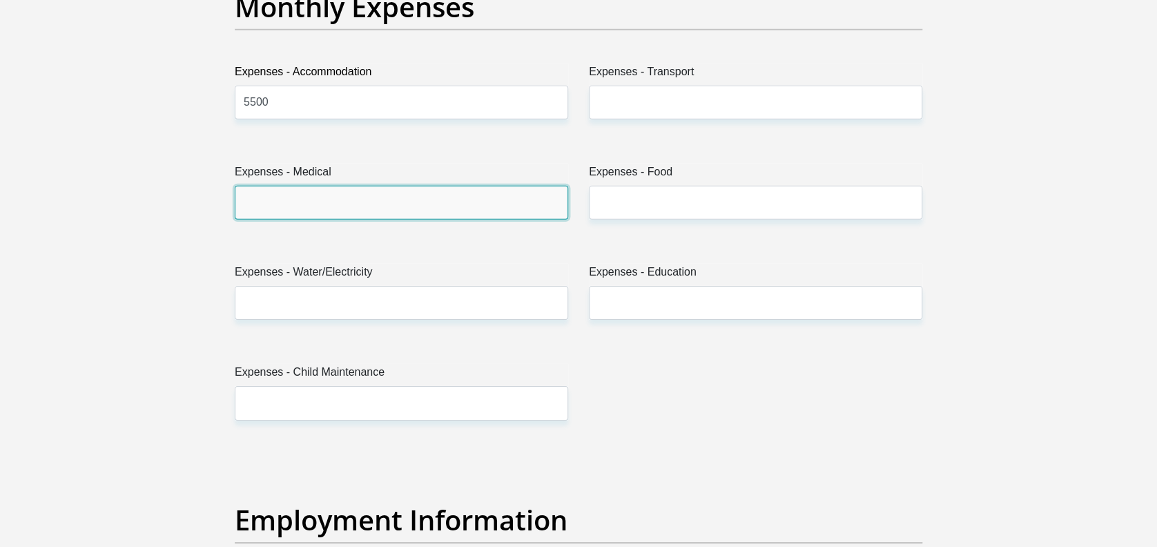
click at [403, 210] on input "Expenses - Medical" at bounding box center [401, 203] width 333 height 34
type input "2000"
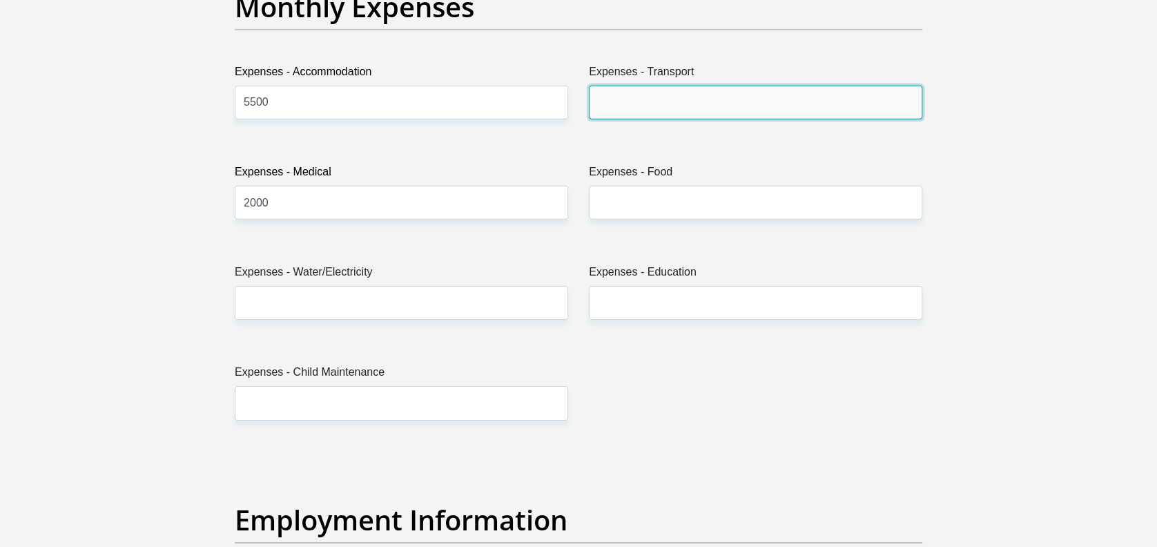
click at [732, 94] on input "Expenses - Transport" at bounding box center [755, 103] width 333 height 34
type input "1000"
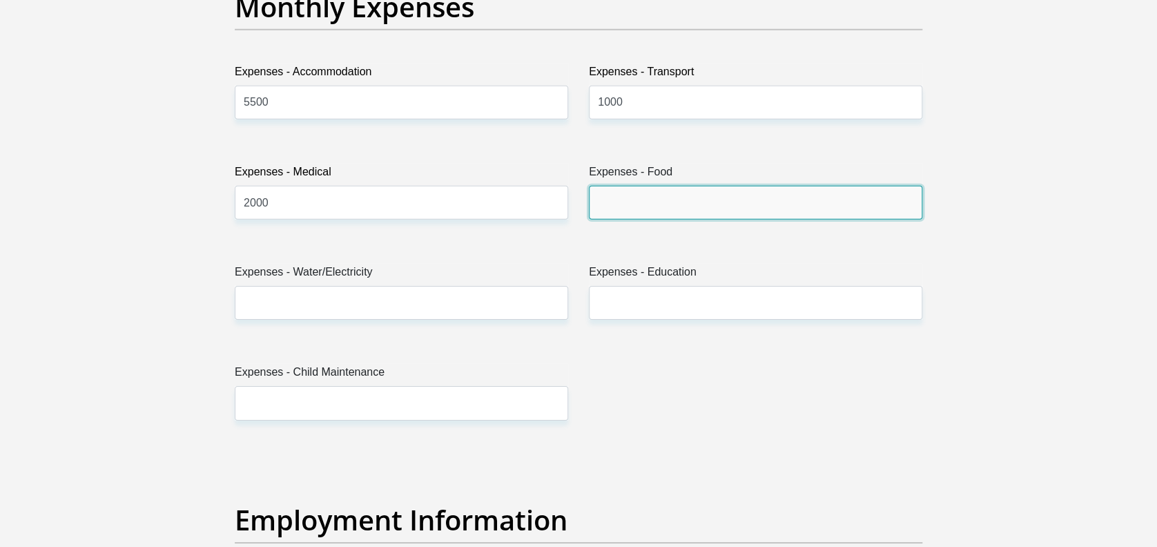
click at [672, 202] on input "Expenses - Food" at bounding box center [755, 203] width 333 height 34
type input "1000"
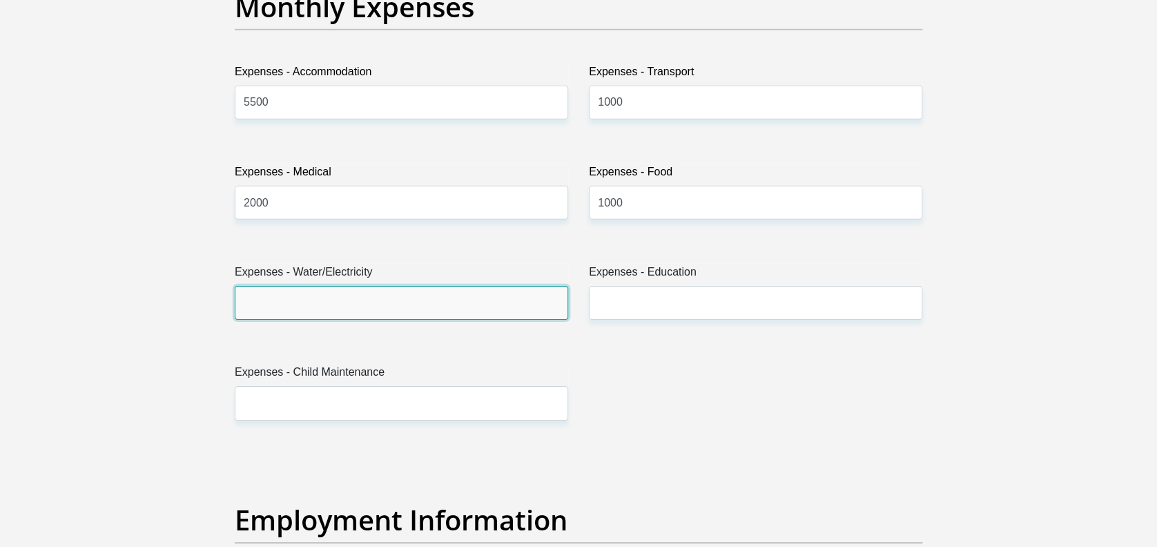
click at [457, 306] on input "Expenses - Water/Electricity" at bounding box center [401, 303] width 333 height 34
type input "1000"
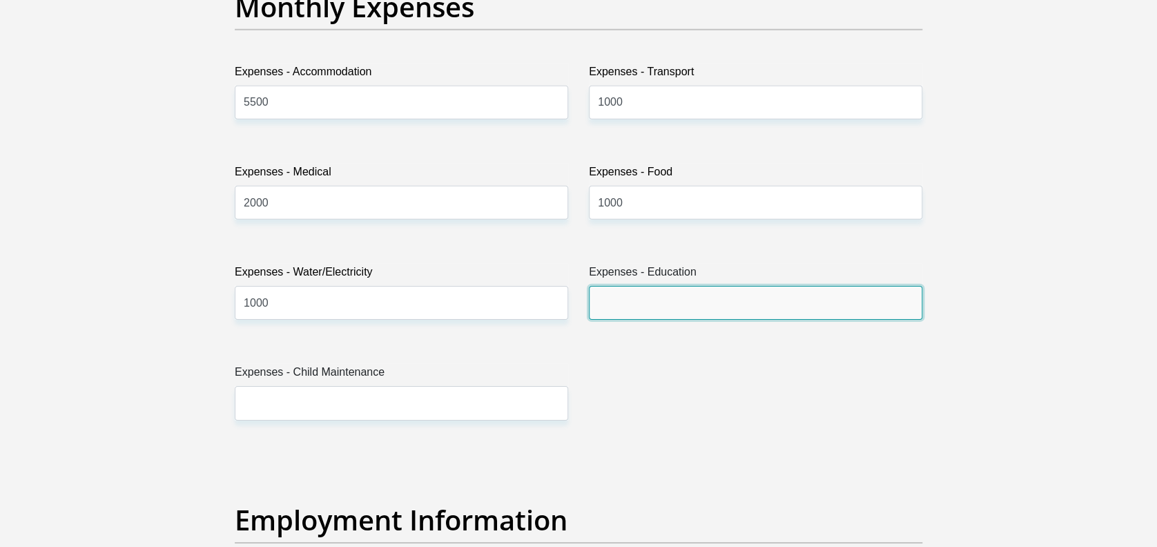
click at [668, 288] on input "Expenses - Education" at bounding box center [755, 303] width 333 height 34
type input "1500"
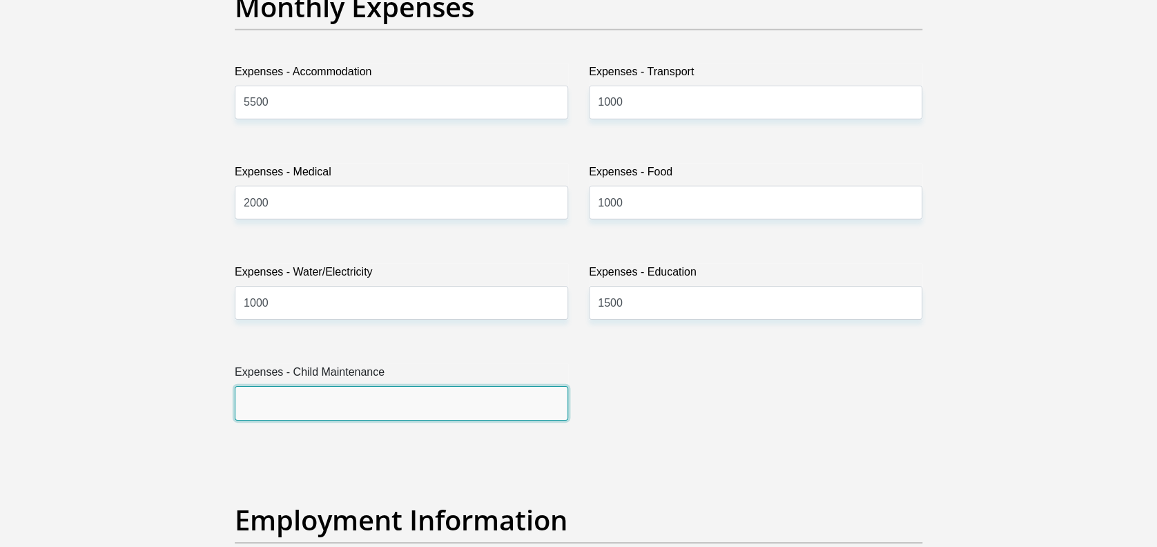
click at [409, 393] on input "Expenses - Child Maintenance" at bounding box center [401, 403] width 333 height 34
type input "0"
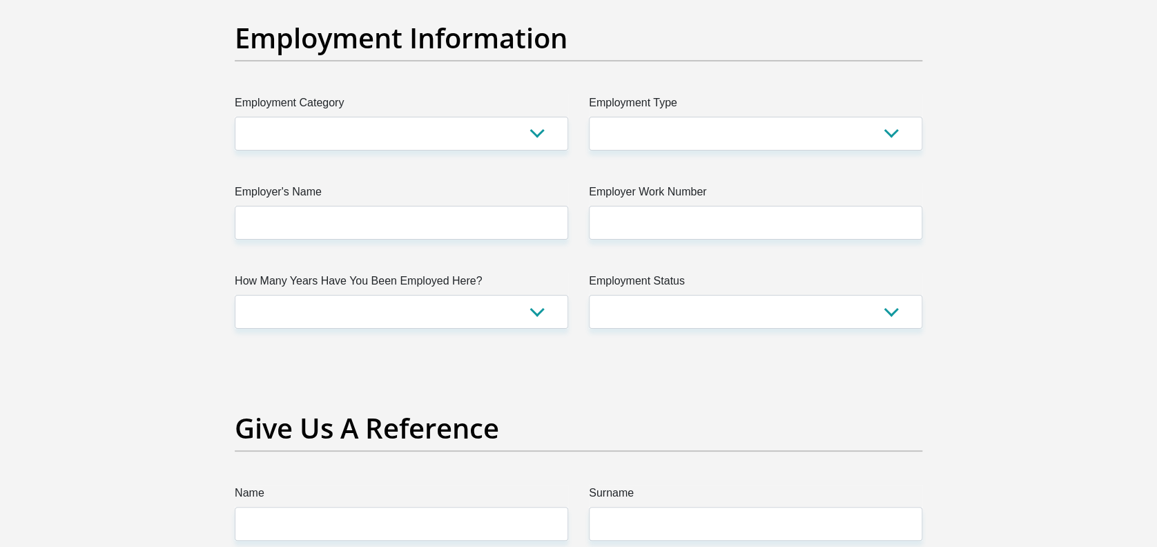
scroll to position [2479, 0]
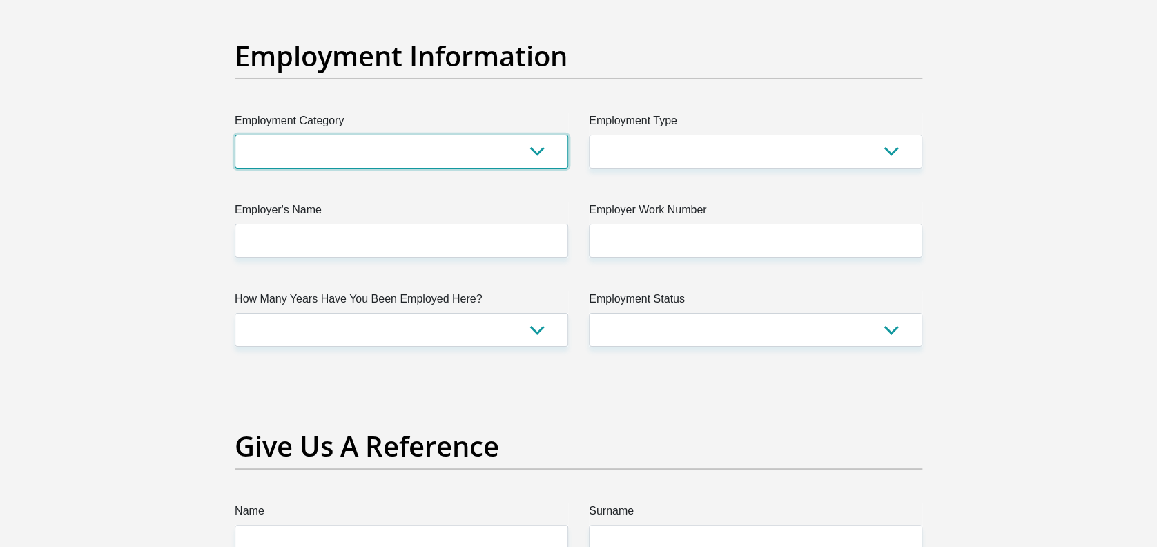
click at [515, 147] on select "AGRICULTURE ALCOHOL & TOBACCO CONSTRUCTION MATERIALS METALLURGY EQUIPMENT FOR R…" at bounding box center [401, 152] width 333 height 34
click at [235, 135] on select "AGRICULTURE ALCOHOL & TOBACCO CONSTRUCTION MATERIALS METALLURGY EQUIPMENT FOR R…" at bounding box center [401, 152] width 333 height 34
click at [531, 145] on select "AGRICULTURE ALCOHOL & TOBACCO CONSTRUCTION MATERIALS METALLURGY EQUIPMENT FOR R…" at bounding box center [401, 152] width 333 height 34
select select "71"
click at [235, 135] on select "AGRICULTURE ALCOHOL & TOBACCO CONSTRUCTION MATERIALS METALLURGY EQUIPMENT FOR R…" at bounding box center [401, 152] width 333 height 34
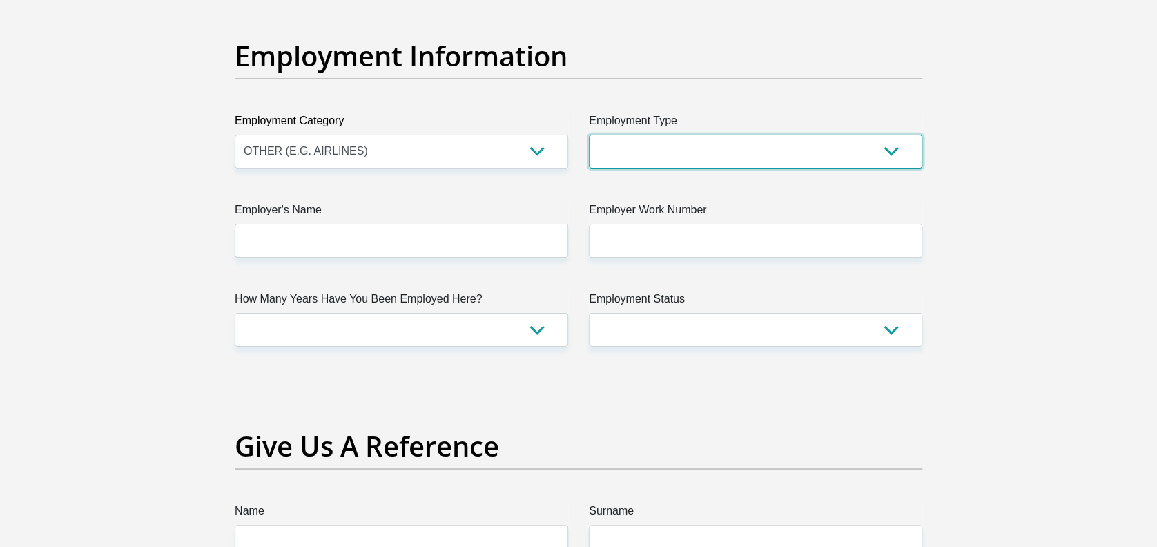
click at [732, 155] on select "College/Lecturer Craft Seller Creative Driver Executive Farmer Forces - Non Com…" at bounding box center [755, 152] width 333 height 34
select select "Semi-Professional Worker"
click at [589, 135] on select "College/Lecturer Craft Seller Creative Driver Executive Farmer Forces - Non Com…" at bounding box center [755, 152] width 333 height 34
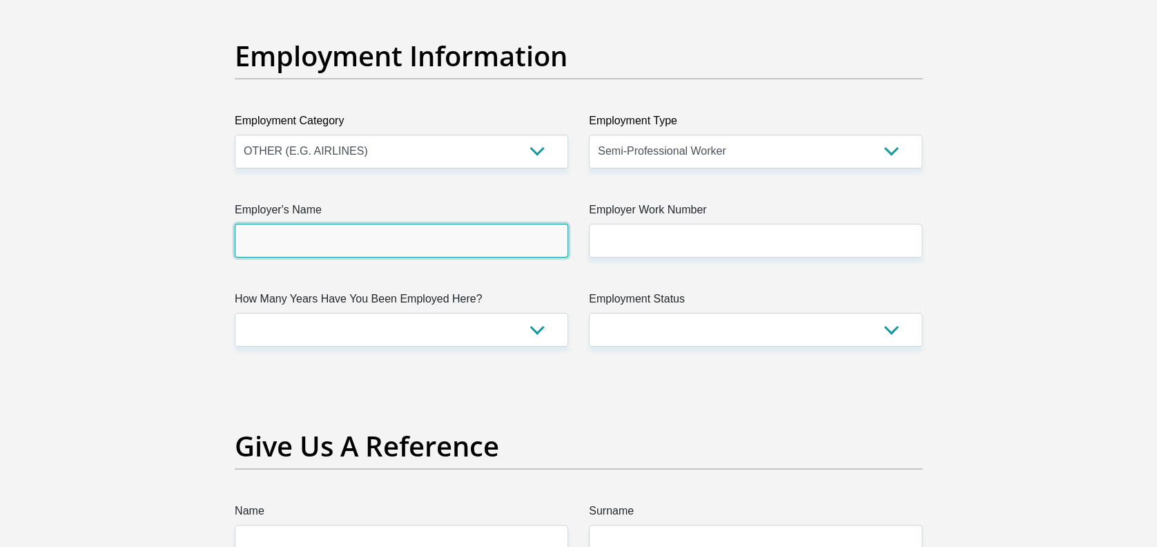
click at [482, 242] on input "Employer's Name" at bounding box center [401, 241] width 333 height 34
click at [461, 228] on input "Employer's Name" at bounding box center [401, 241] width 333 height 34
type input "SACAA"
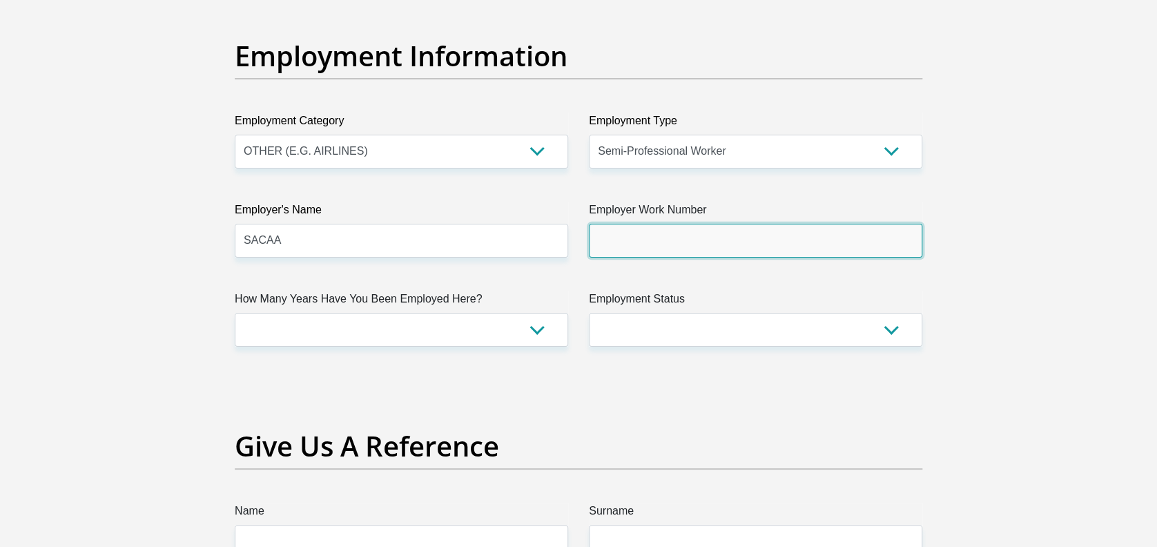
click at [714, 224] on input "Employer Work Number" at bounding box center [755, 241] width 333 height 34
type input "0628597749"
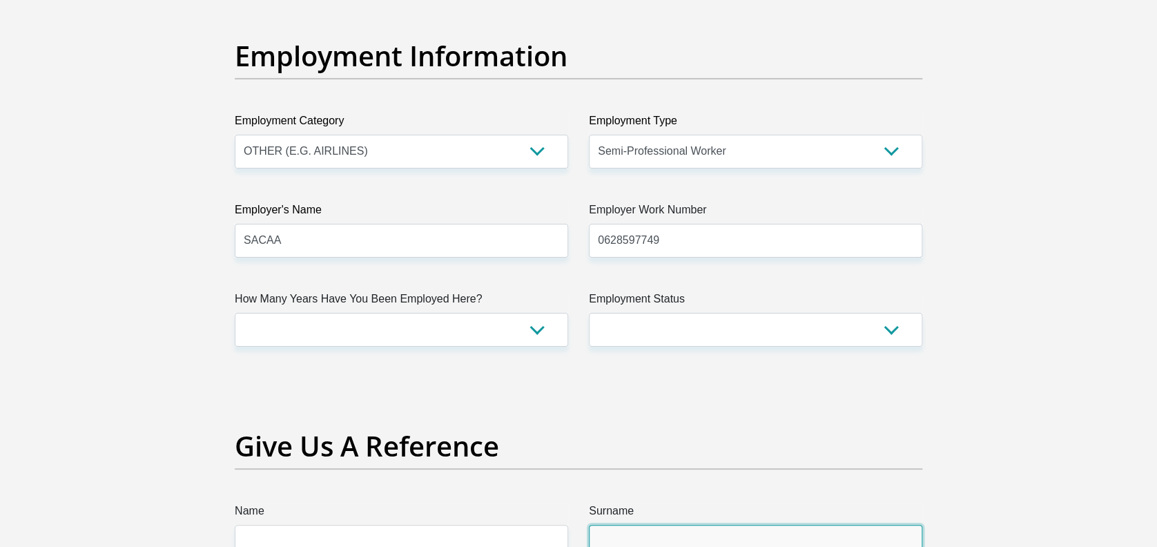
type input "Majibana"
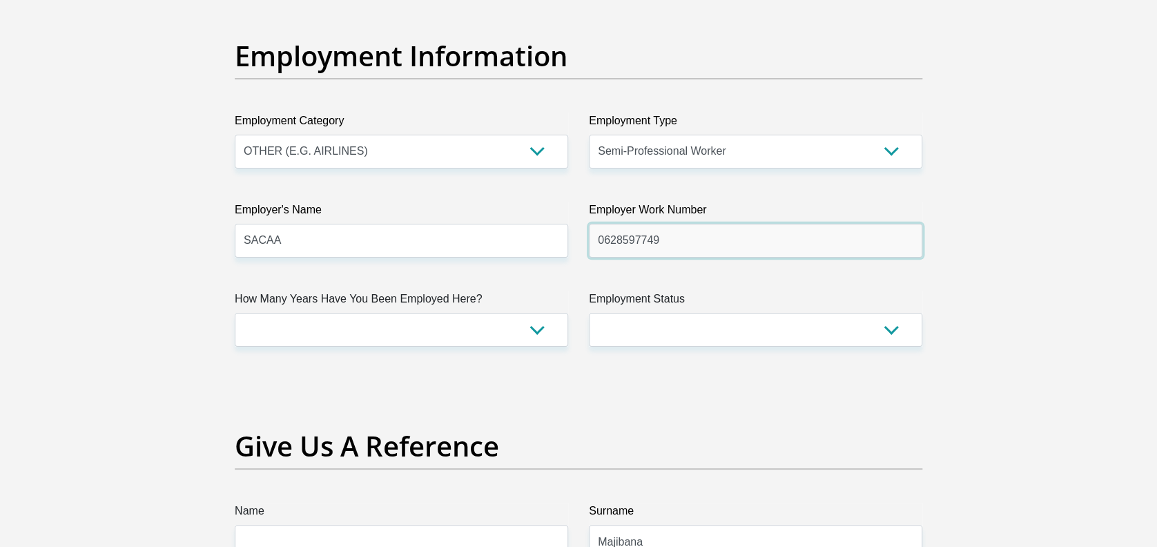
drag, startPoint x: 712, startPoint y: 235, endPoint x: 499, endPoint y: 231, distance: 213.3
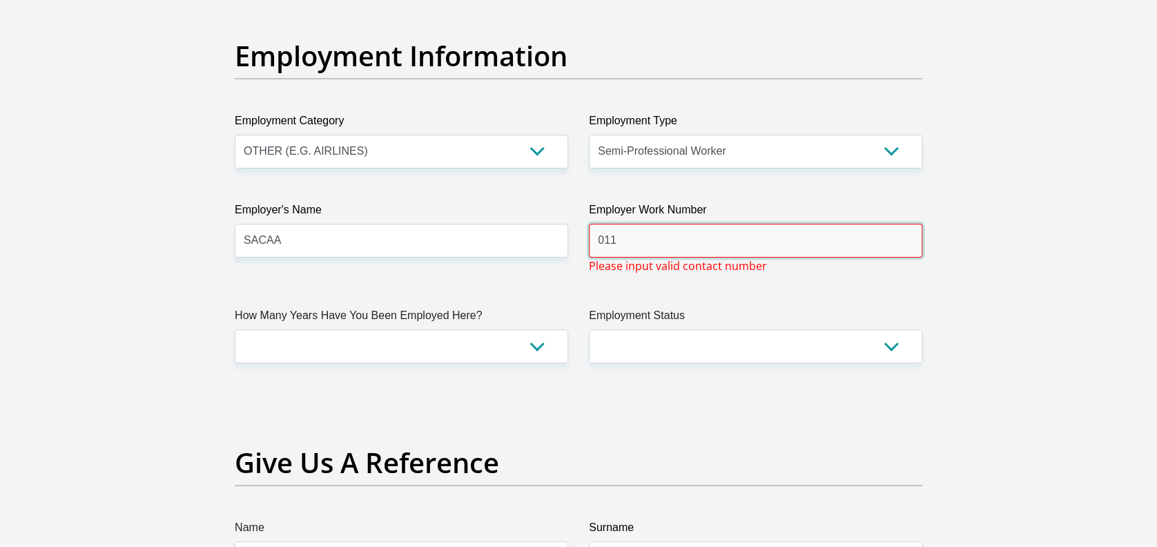
type input "0115451000"
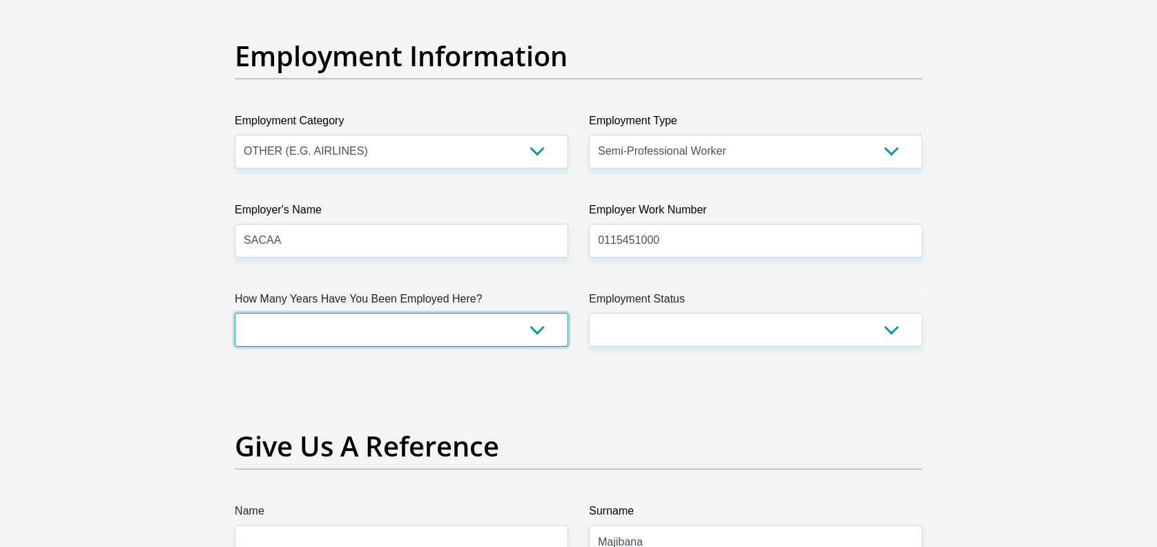
click at [496, 320] on select "less than 1 year 1-3 years 3-5 years 5+ years" at bounding box center [401, 330] width 333 height 34
select select "60"
click at [235, 313] on select "less than 1 year 1-3 years 3-5 years 5+ years" at bounding box center [401, 330] width 333 height 34
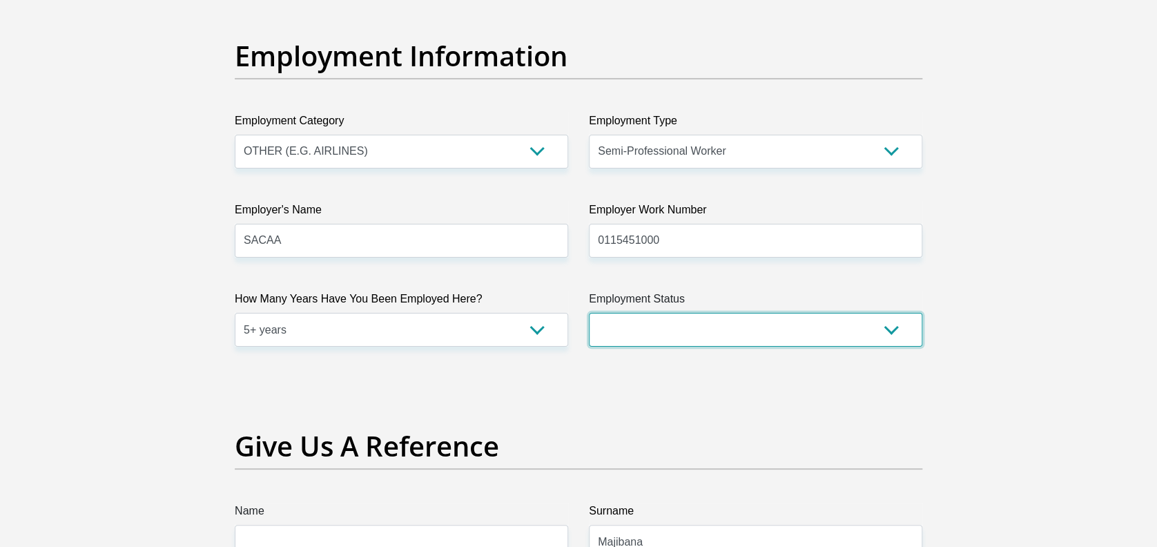
click at [735, 322] on select "Permanent/Full-time Part-time/Casual Contract Worker Self-Employed Housewife Re…" at bounding box center [755, 330] width 333 height 34
select select "1"
click at [589, 313] on select "Permanent/Full-time Part-time/Casual Contract Worker Self-Employed Housewife Re…" at bounding box center [755, 330] width 333 height 34
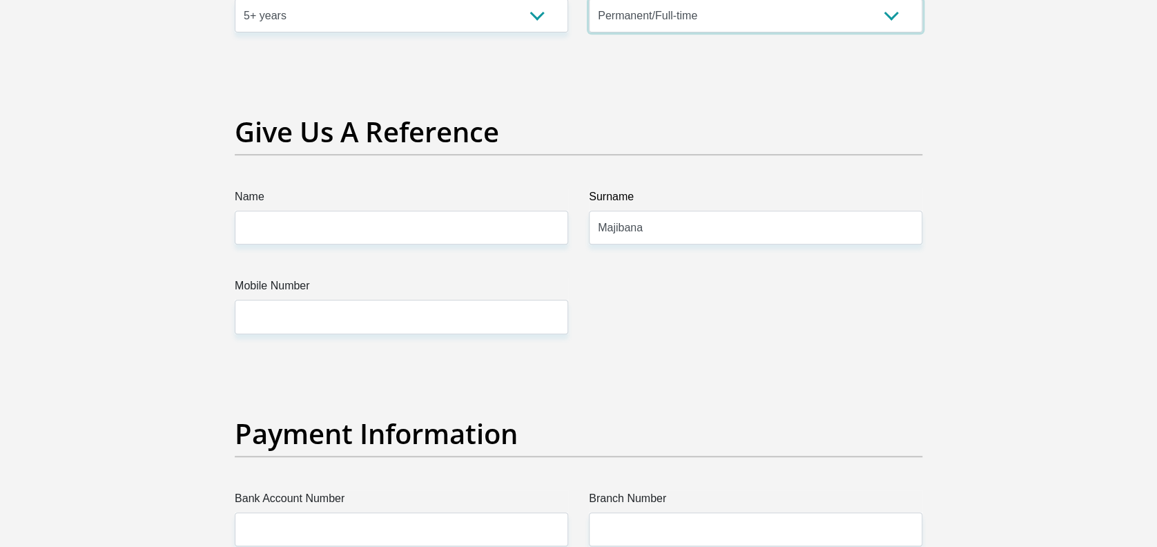
scroll to position [2763, 0]
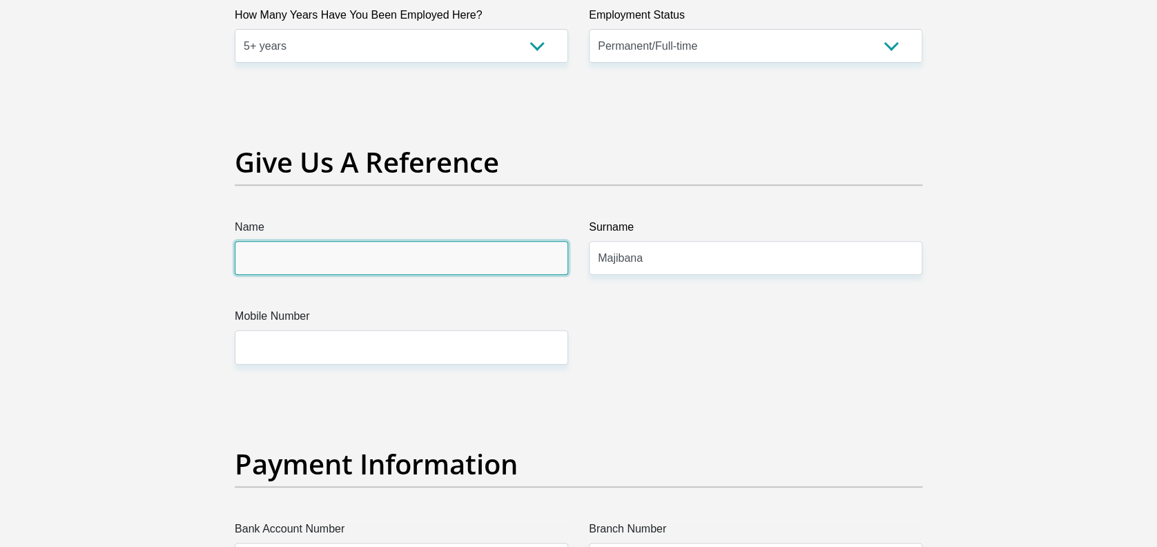
click at [361, 258] on input "Name" at bounding box center [401, 258] width 333 height 34
type input "Sonia"
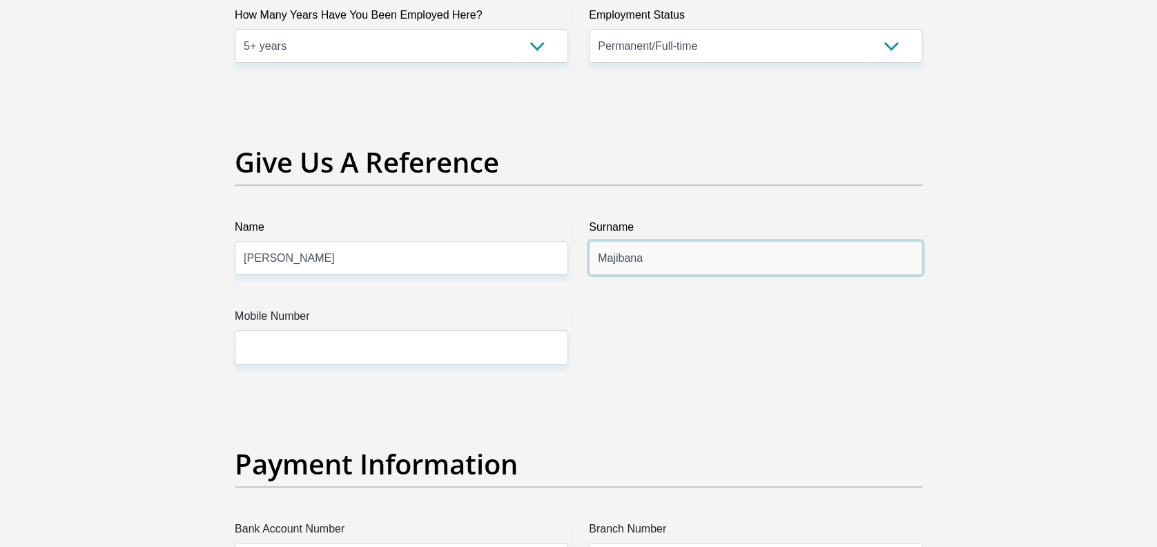
click at [670, 271] on input "Majibana" at bounding box center [755, 258] width 333 height 34
type input "M"
type input "Seixas"
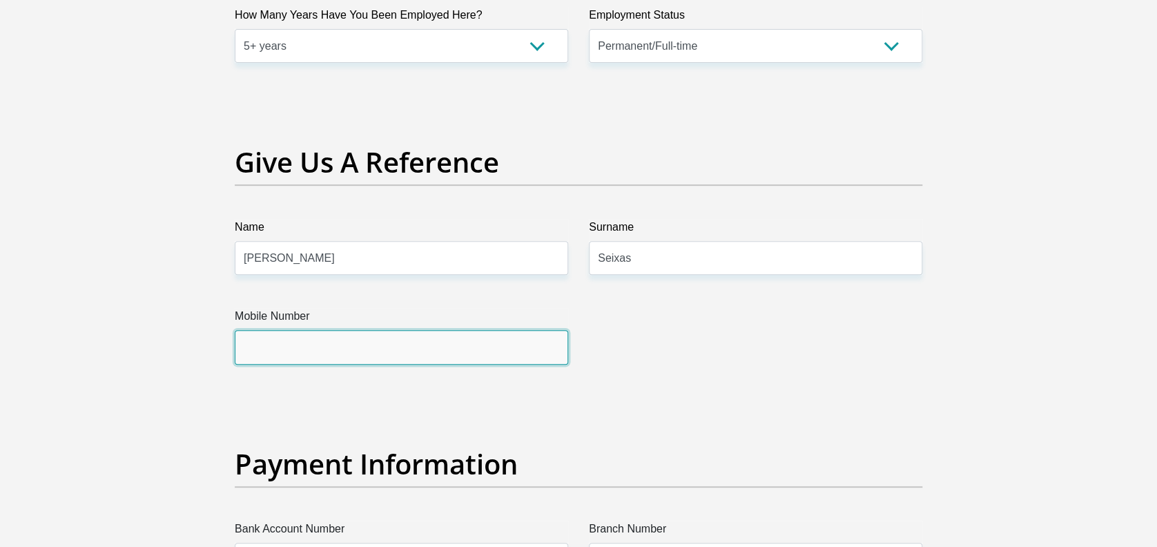
click at [402, 349] on input "Mobile Number" at bounding box center [401, 347] width 333 height 34
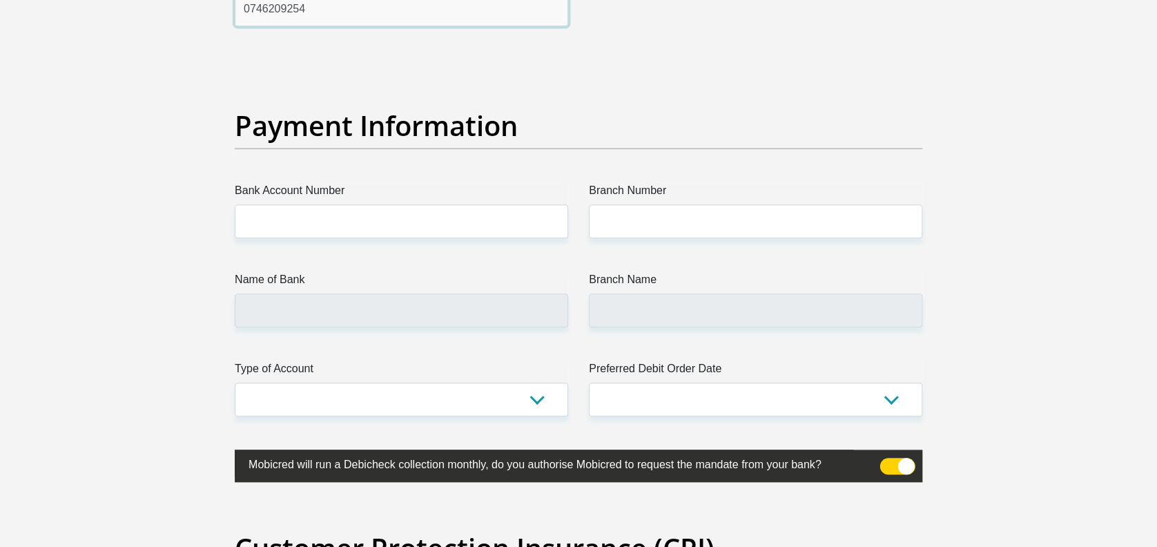
scroll to position [3083, 0]
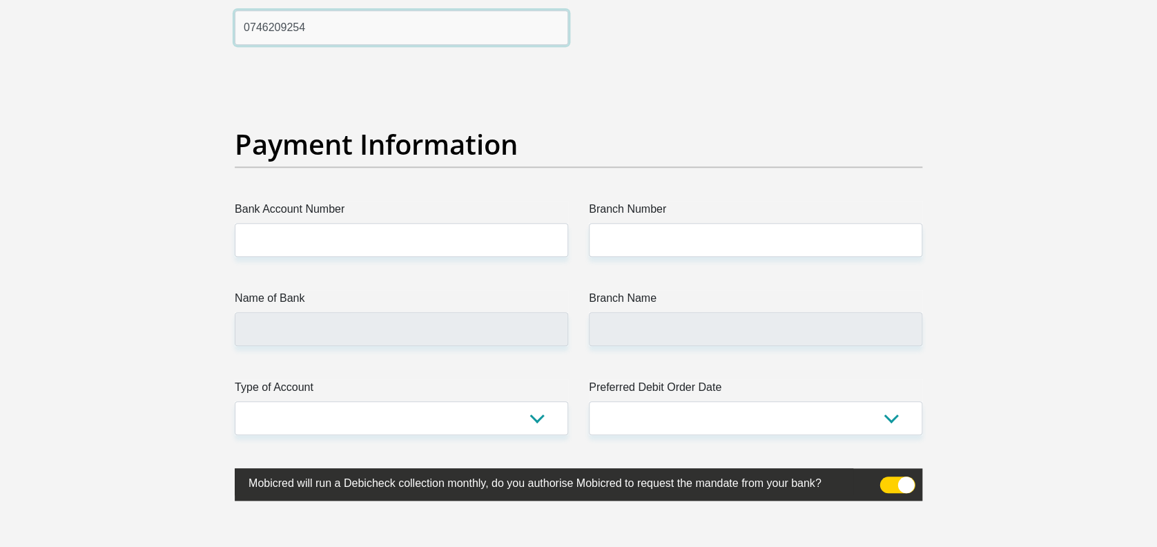
type input "0746209254"
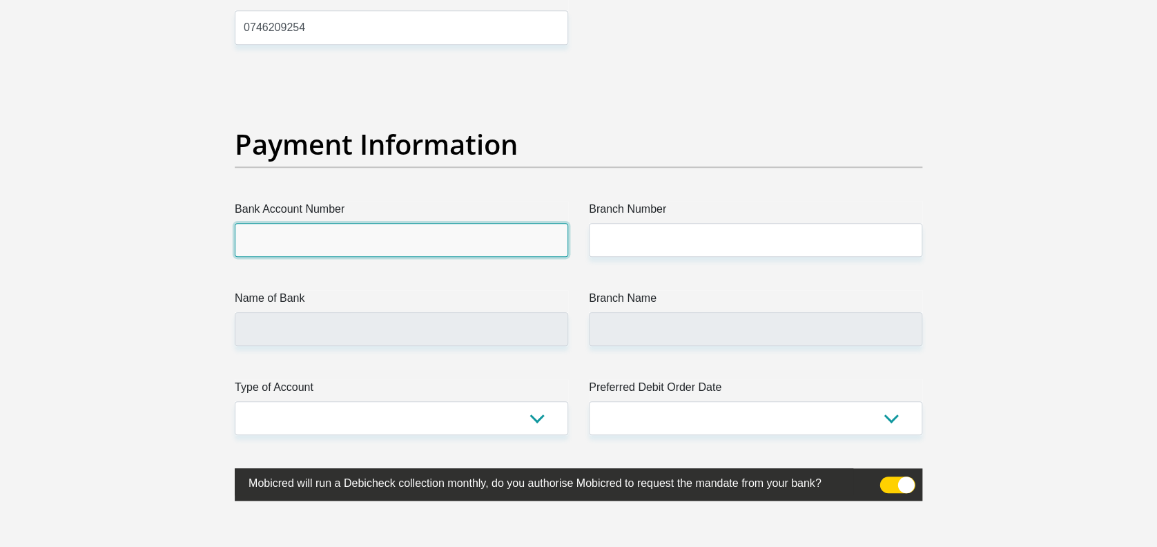
click at [409, 243] on input "Bank Account Number" at bounding box center [401, 240] width 333 height 34
type input "1214564100"
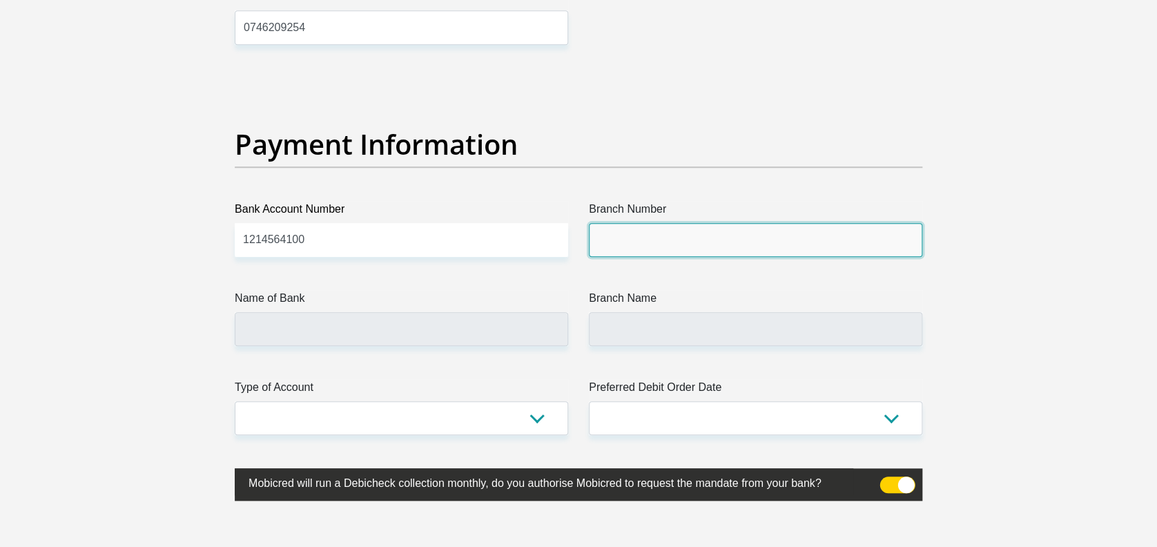
click at [729, 228] on input "Branch Number" at bounding box center [755, 240] width 333 height 34
type input "198765"
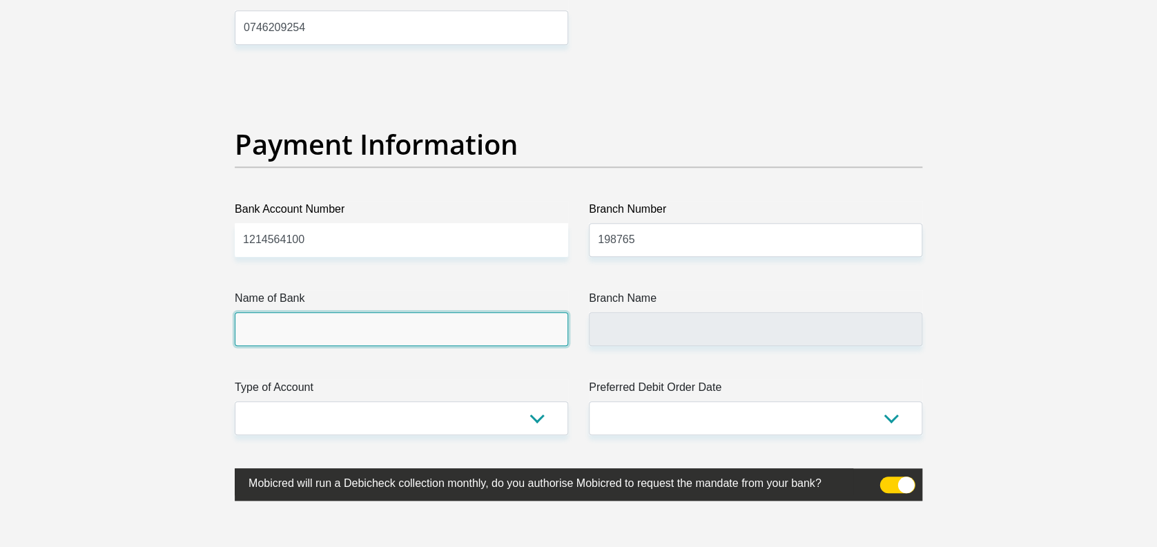
click at [464, 333] on input "Name of Bank" at bounding box center [401, 329] width 333 height 34
type input "NEDBANK"
type input "NEDBANK SOUTH AFRICA"
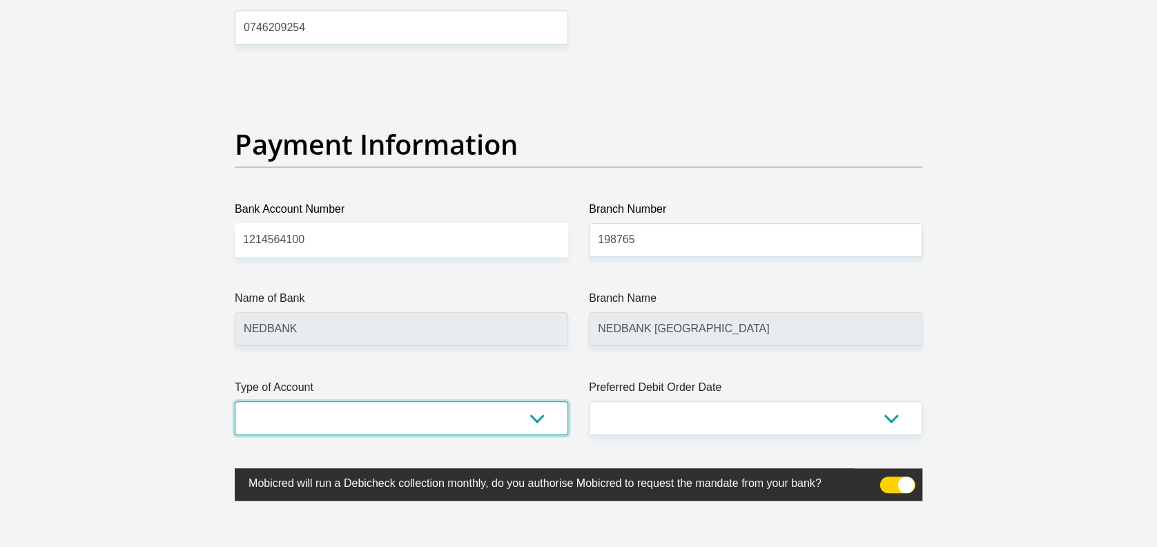
click at [501, 412] on select "Cheque Savings" at bounding box center [401, 418] width 333 height 34
select select "CUR"
click at [235, 401] on select "Cheque Savings" at bounding box center [401, 418] width 333 height 34
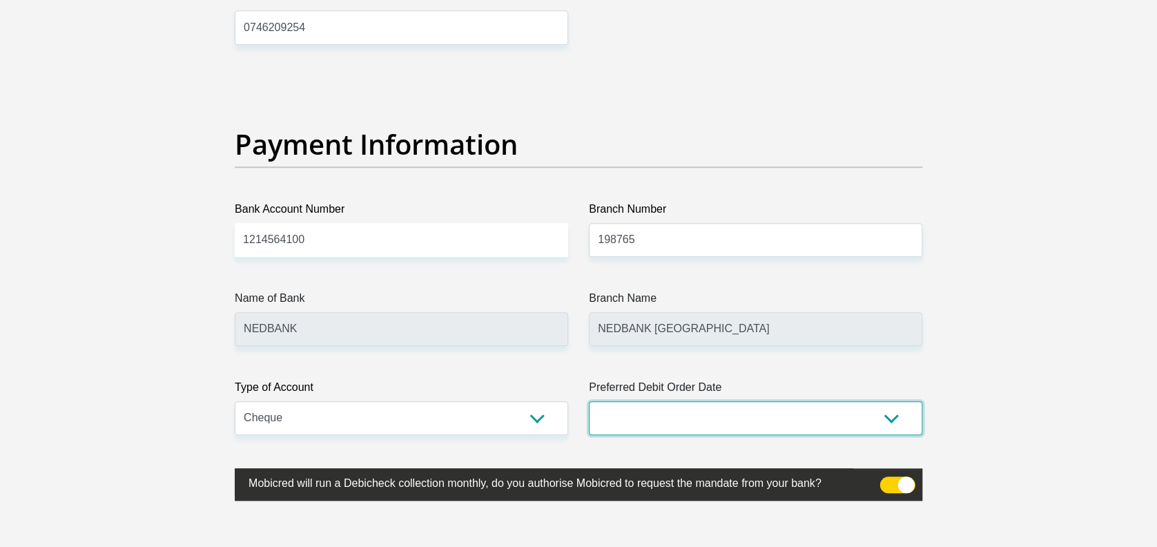
click at [771, 420] on select "1st 2nd 3rd 4th 5th 7th 18th 19th 20th 21st 22nd 23rd 24th 25th 26th 27th 28th …" at bounding box center [755, 418] width 333 height 34
select select "28"
click at [589, 401] on select "1st 2nd 3rd 4th 5th 7th 18th 19th 20th 21st 22nd 23rd 24th 25th 26th 27th 28th …" at bounding box center [755, 418] width 333 height 34
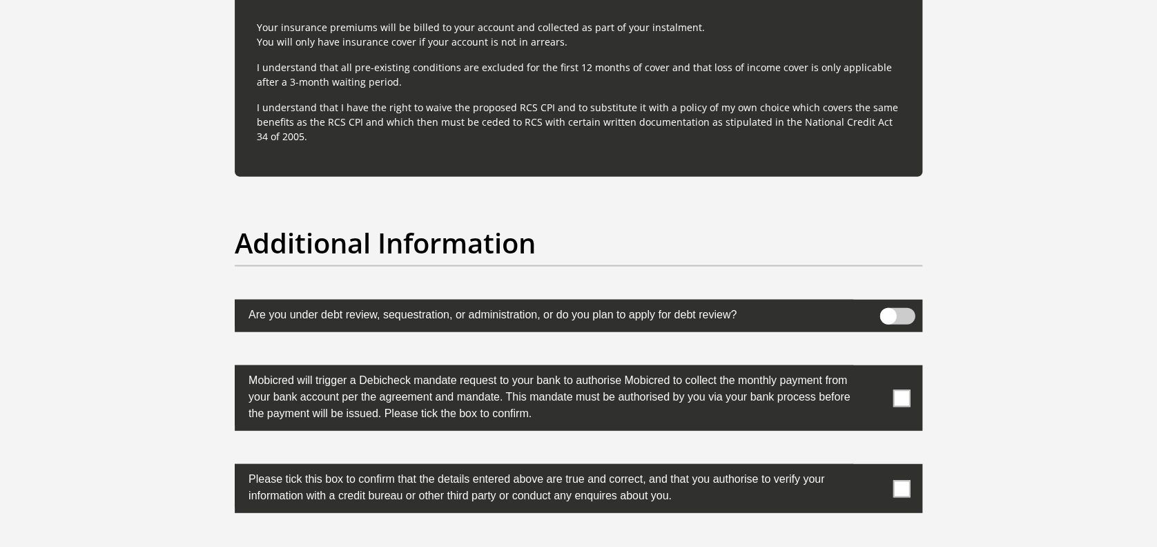
scroll to position [4145, 0]
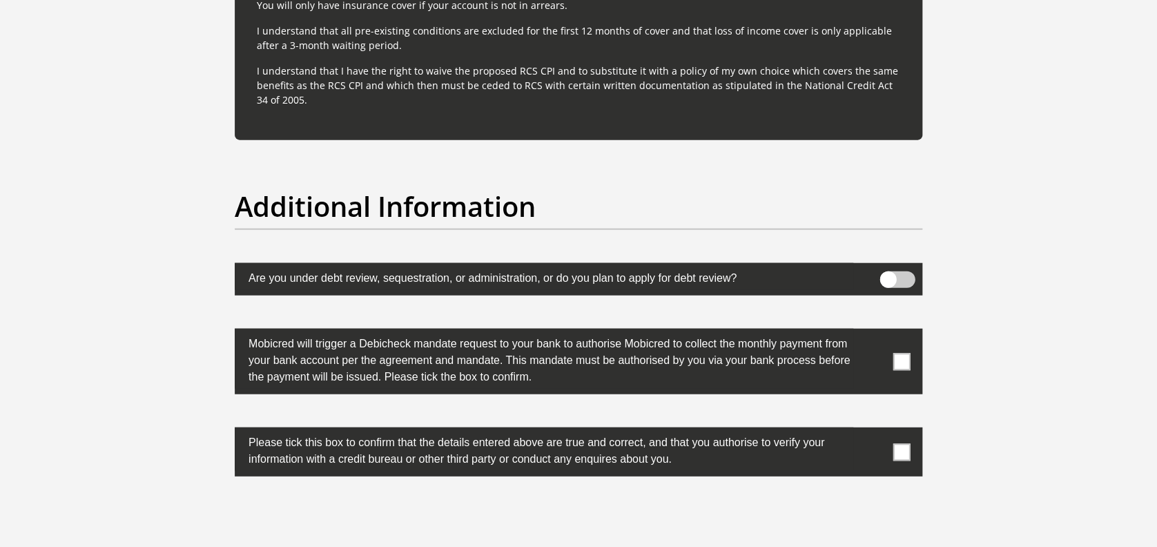
click at [904, 356] on span at bounding box center [901, 361] width 17 height 17
click at [874, 332] on input "checkbox" at bounding box center [874, 332] width 0 height 0
click at [900, 447] on span at bounding box center [901, 451] width 17 height 17
click at [874, 431] on input "checkbox" at bounding box center [874, 431] width 0 height 0
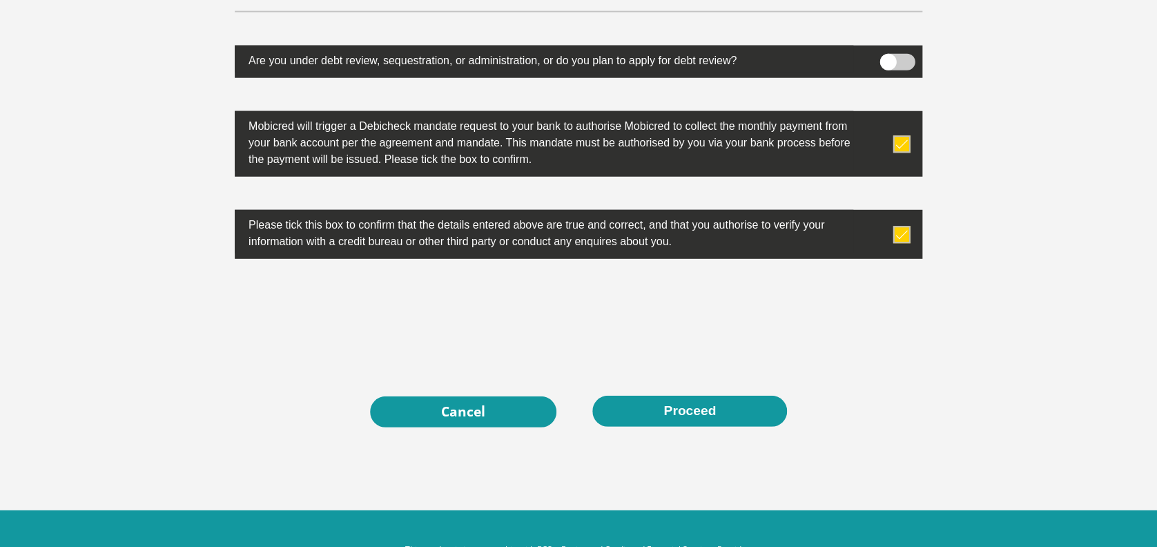
scroll to position [4386, 0]
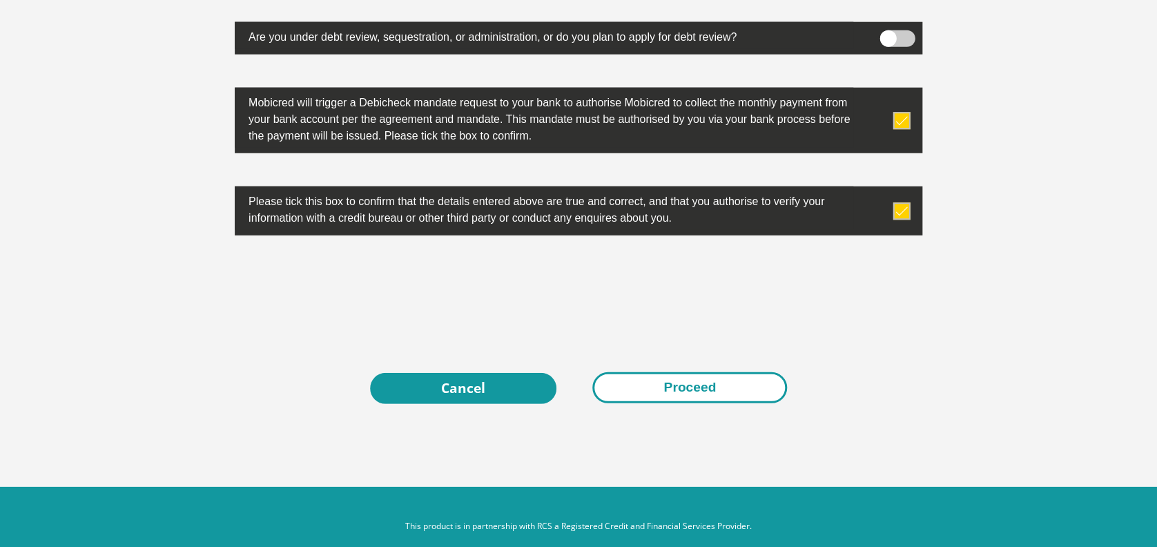
click at [716, 391] on button "Proceed" at bounding box center [689, 387] width 195 height 31
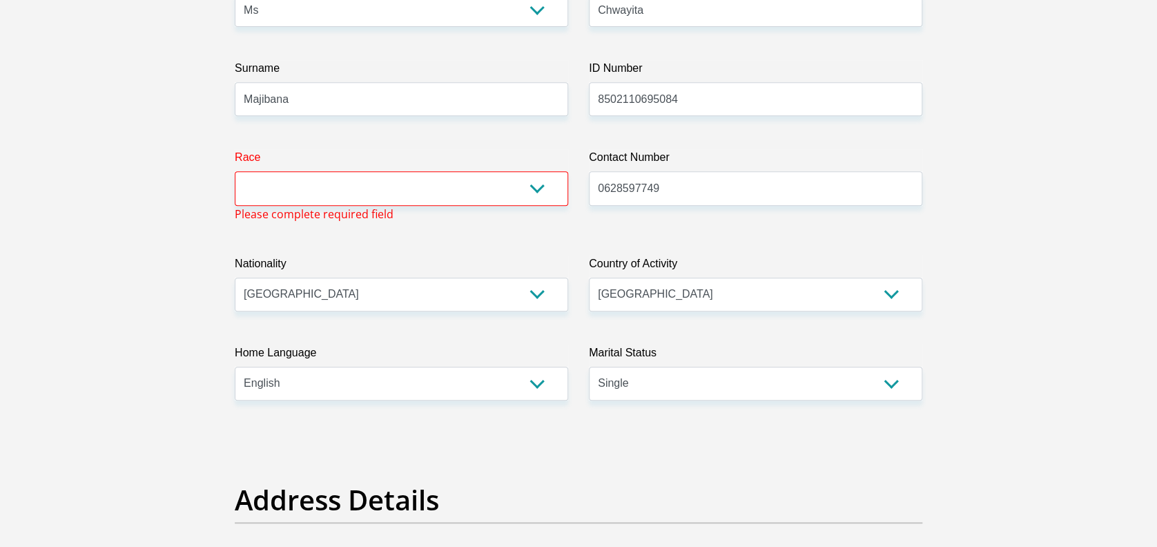
scroll to position [244, 0]
click at [556, 184] on select "Black Coloured Indian White Other" at bounding box center [401, 190] width 333 height 34
select select "1"
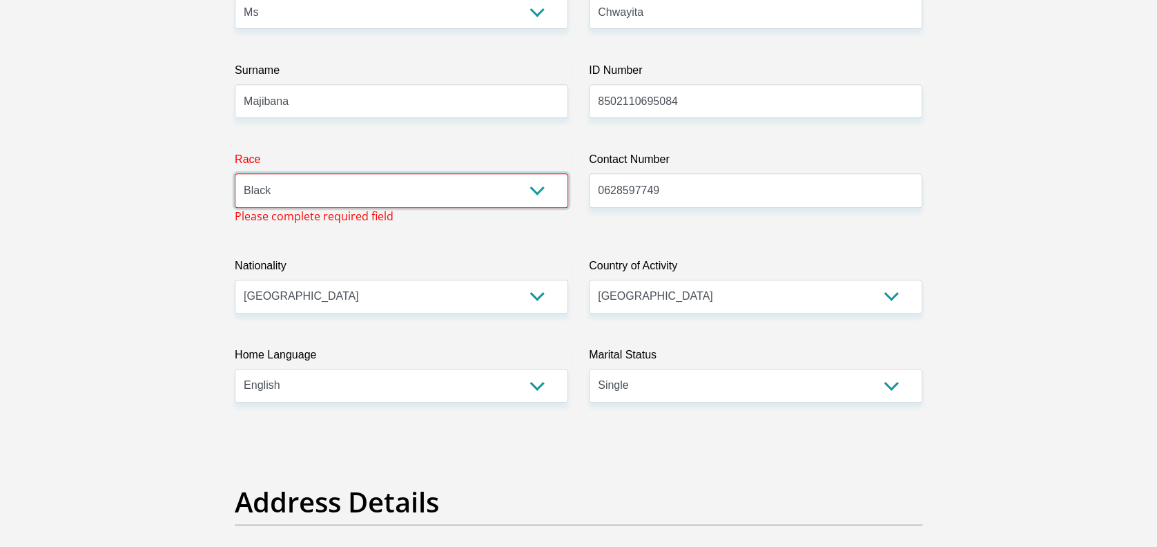
click at [235, 173] on select "Black Coloured Indian White Other" at bounding box center [401, 190] width 333 height 34
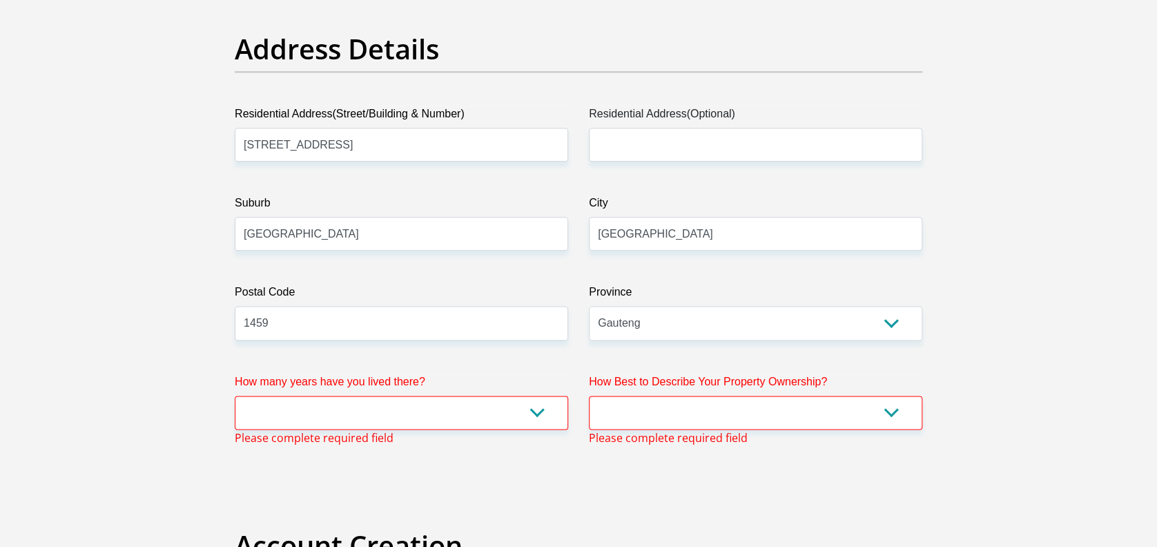
scroll to position [686, 0]
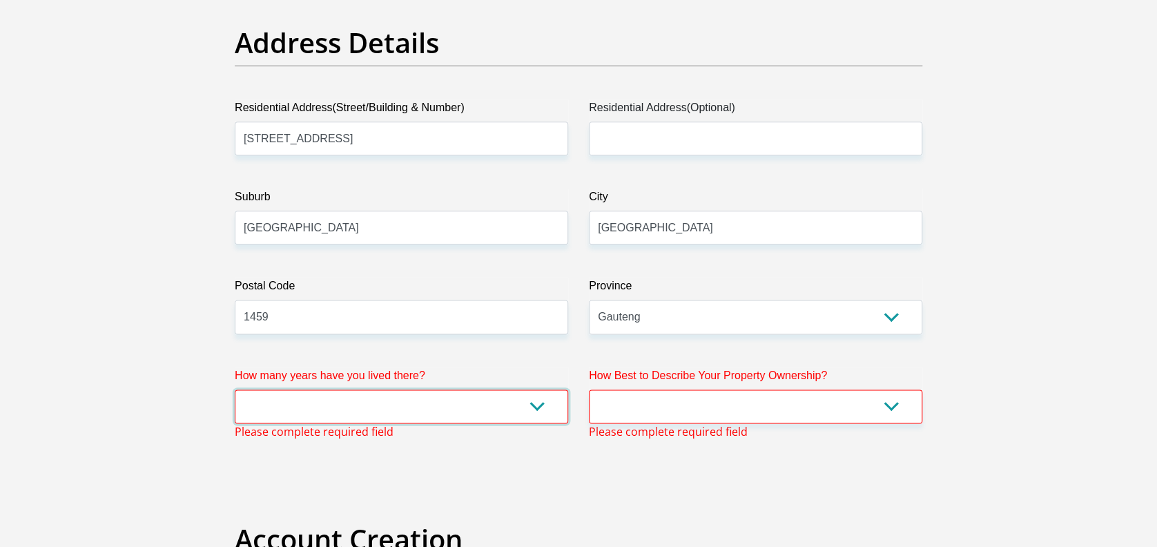
click at [486, 403] on select "less than 1 year 1-3 years 3-5 years 5+ years" at bounding box center [401, 406] width 333 height 34
select select "5"
click at [235, 389] on select "less than 1 year 1-3 years 3-5 years 5+ years" at bounding box center [401, 406] width 333 height 34
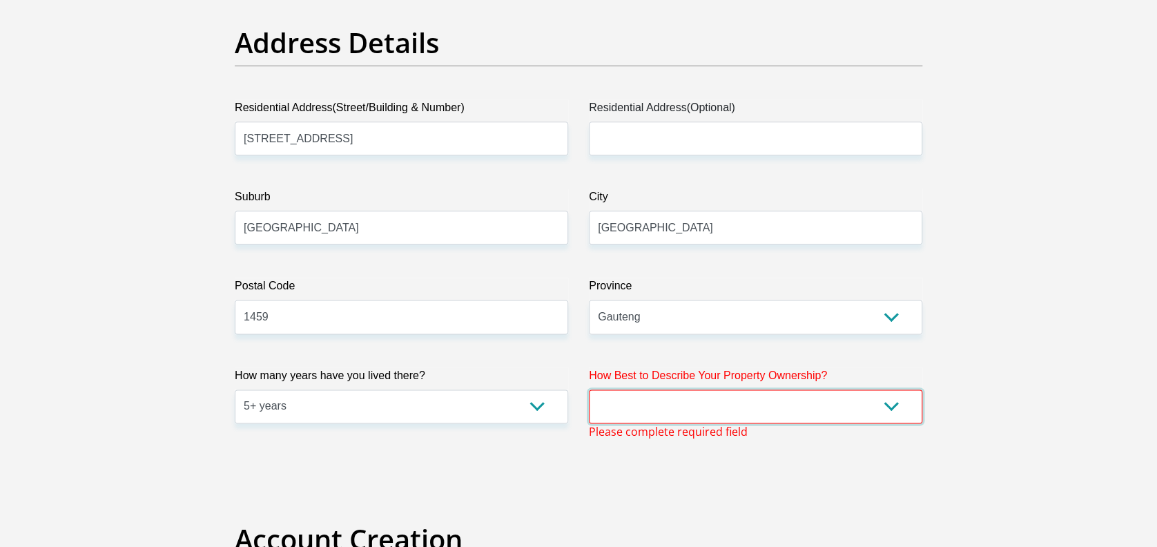
click at [793, 405] on select "Owned Rented Family Owned Company Dwelling" at bounding box center [755, 406] width 333 height 34
select select "Owned"
click at [589, 389] on select "Owned Rented Family Owned Company Dwelling" at bounding box center [755, 406] width 333 height 34
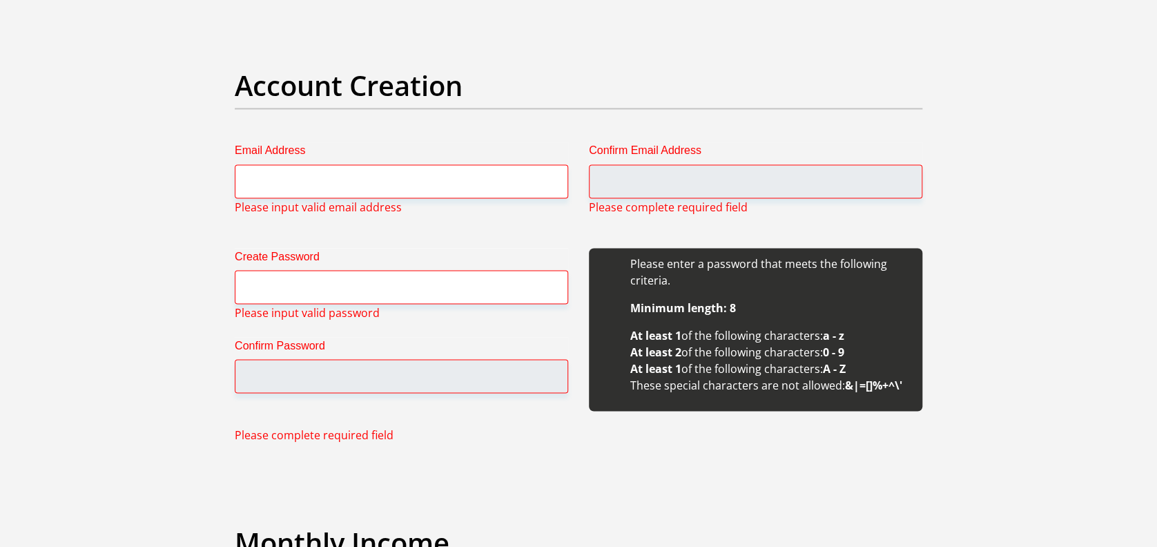
scroll to position [1129, 0]
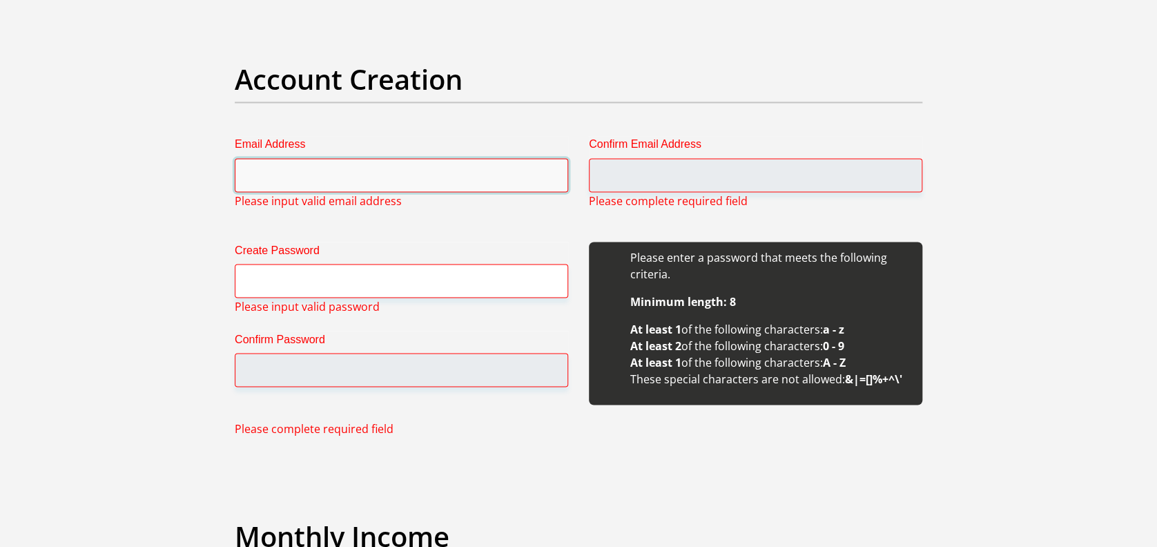
click at [378, 173] on input "Email Address" at bounding box center [401, 175] width 333 height 34
type input "cnmajibana@gmail.com"
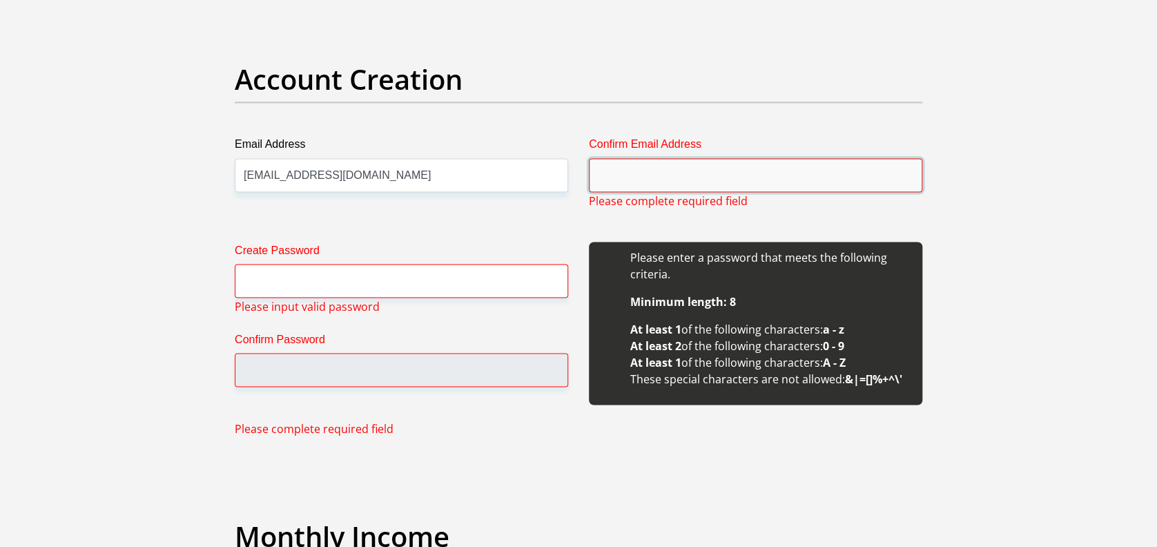
type input "cnmajibana@gmail.com"
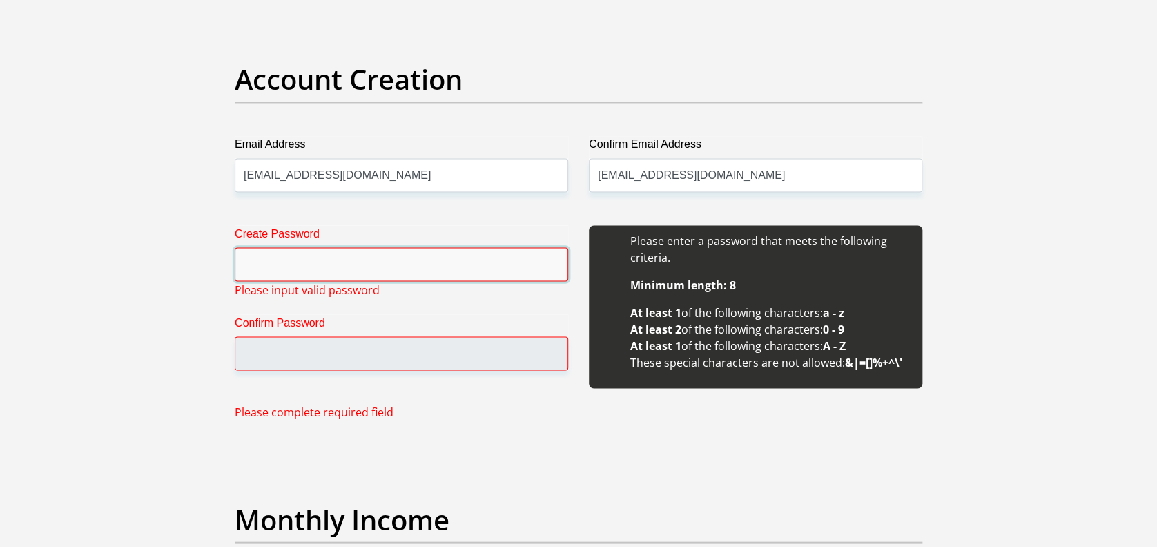
click at [322, 262] on input "Create Password" at bounding box center [401, 264] width 333 height 34
type input "Sonsei84@"
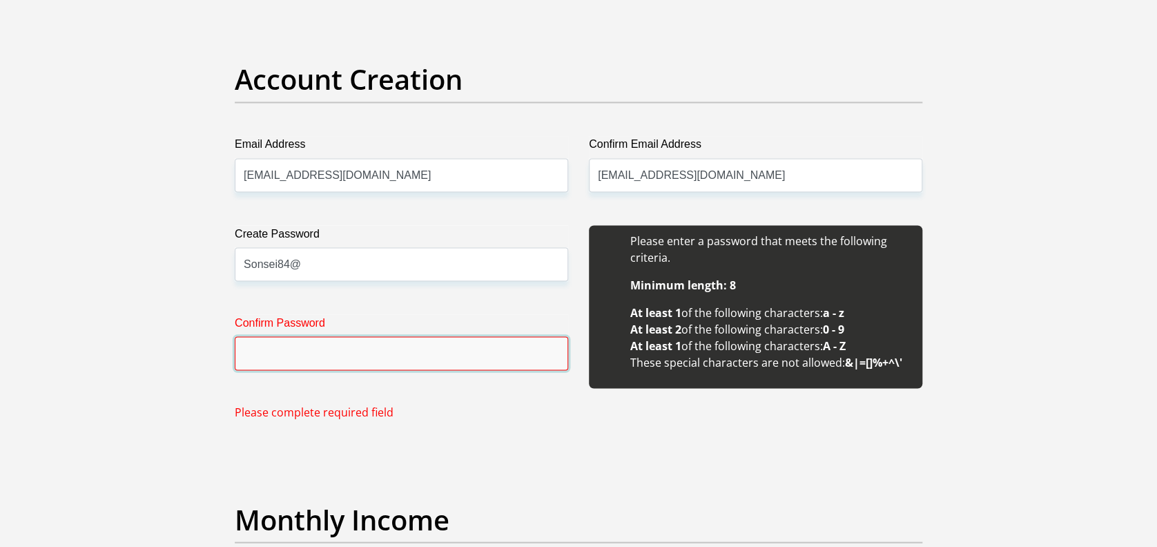
click at [315, 350] on input "Confirm Password" at bounding box center [401, 353] width 333 height 34
type input "Sonsei84@"
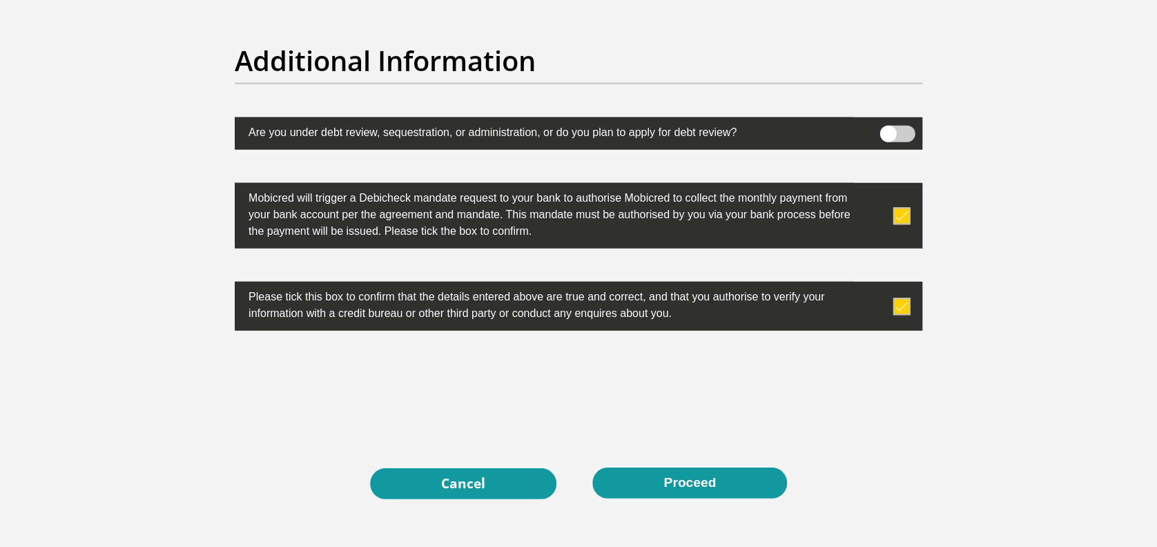
scroll to position [4280, 0]
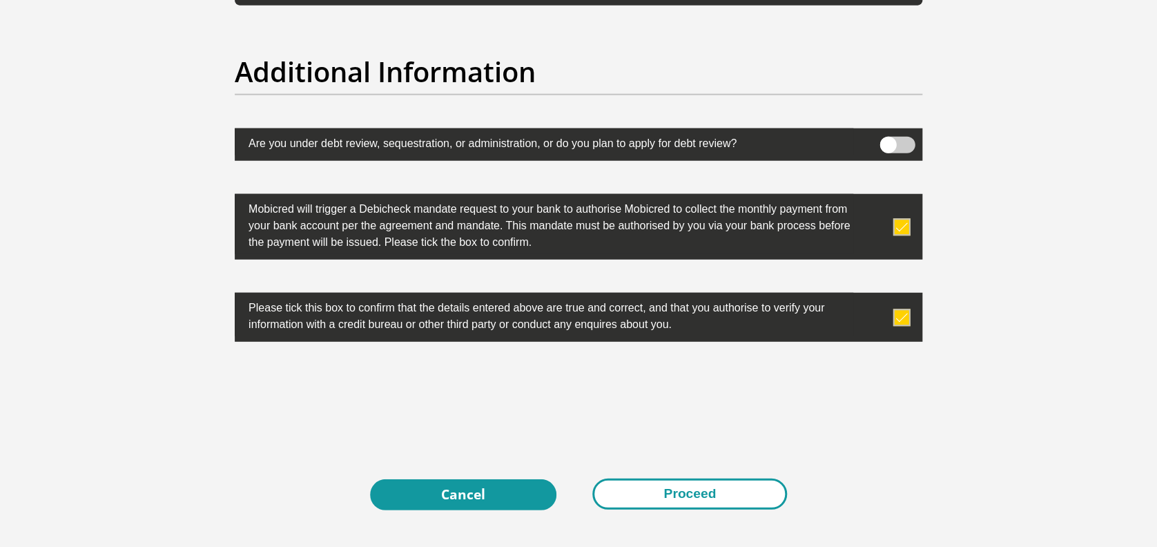
click at [721, 489] on button "Proceed" at bounding box center [689, 493] width 195 height 31
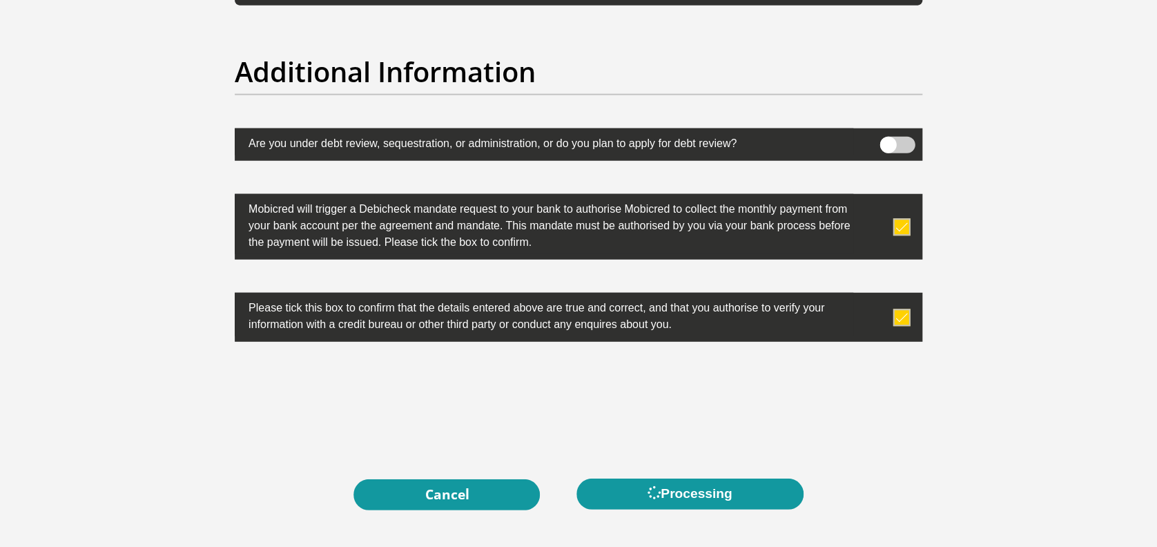
scroll to position [0, 0]
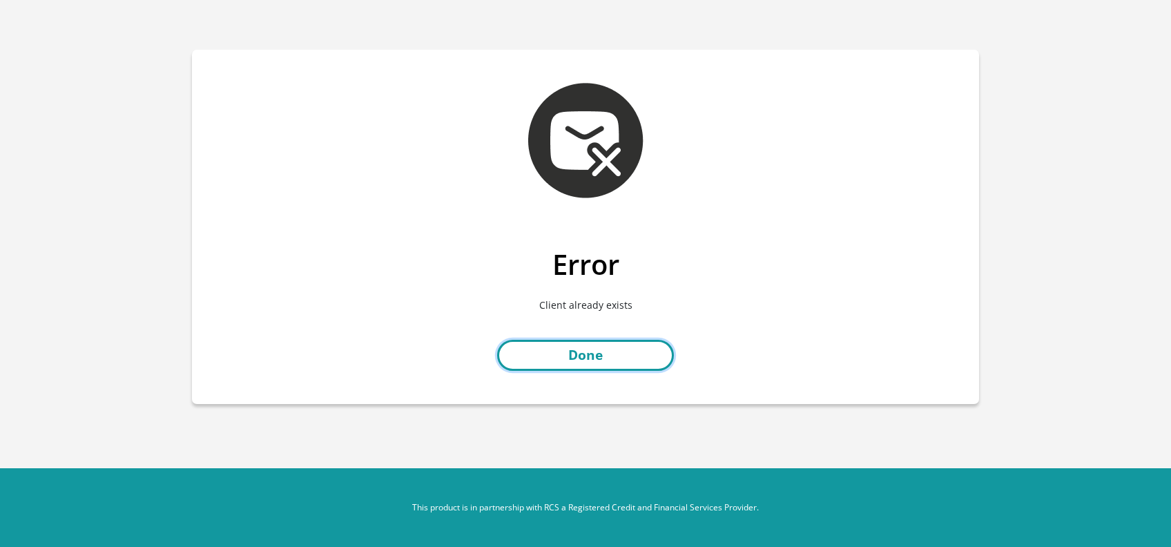
click at [587, 358] on link "Done" at bounding box center [585, 355] width 177 height 31
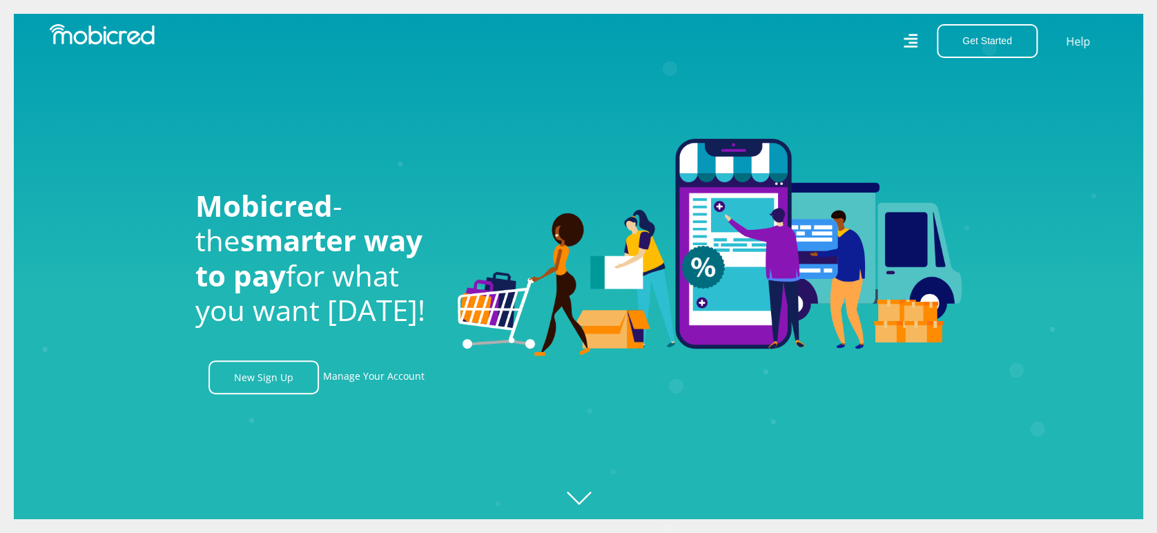
scroll to position [0, 3148]
